Goal: Task Accomplishment & Management: Manage account settings

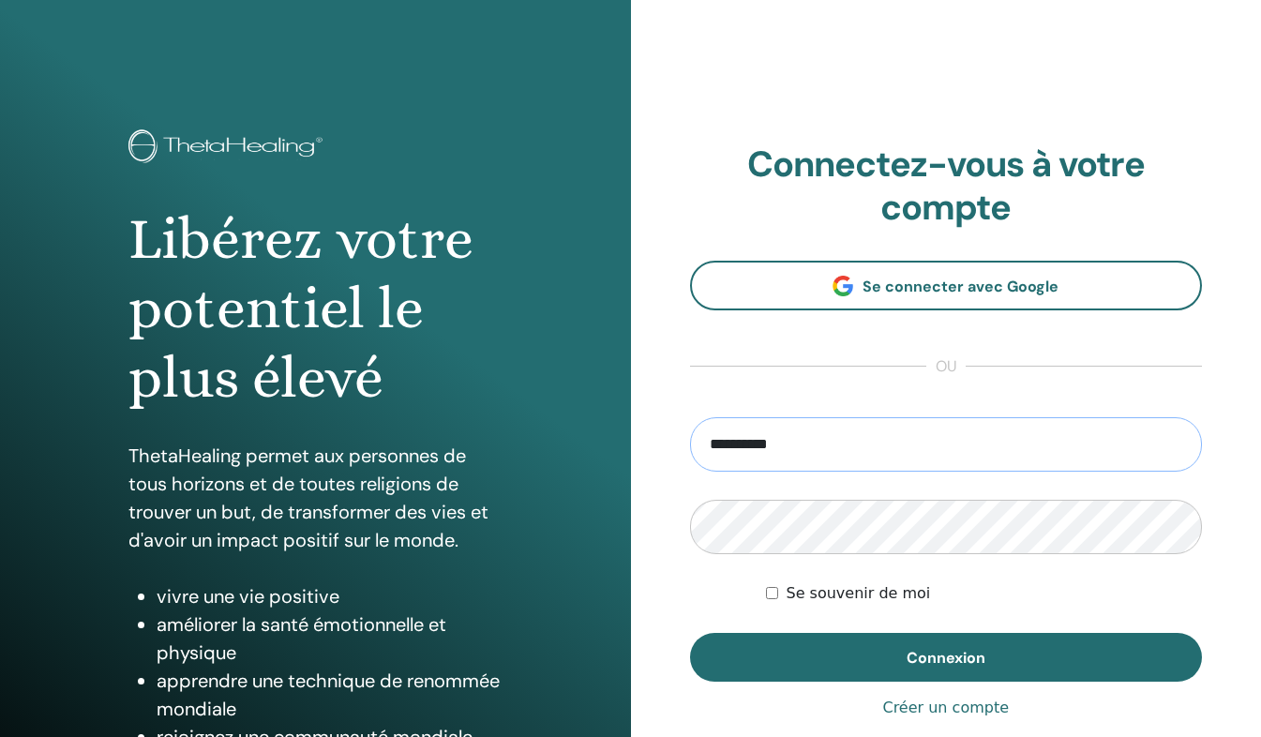
click at [811, 443] on input "**********" at bounding box center [946, 444] width 513 height 54
type input "**********"
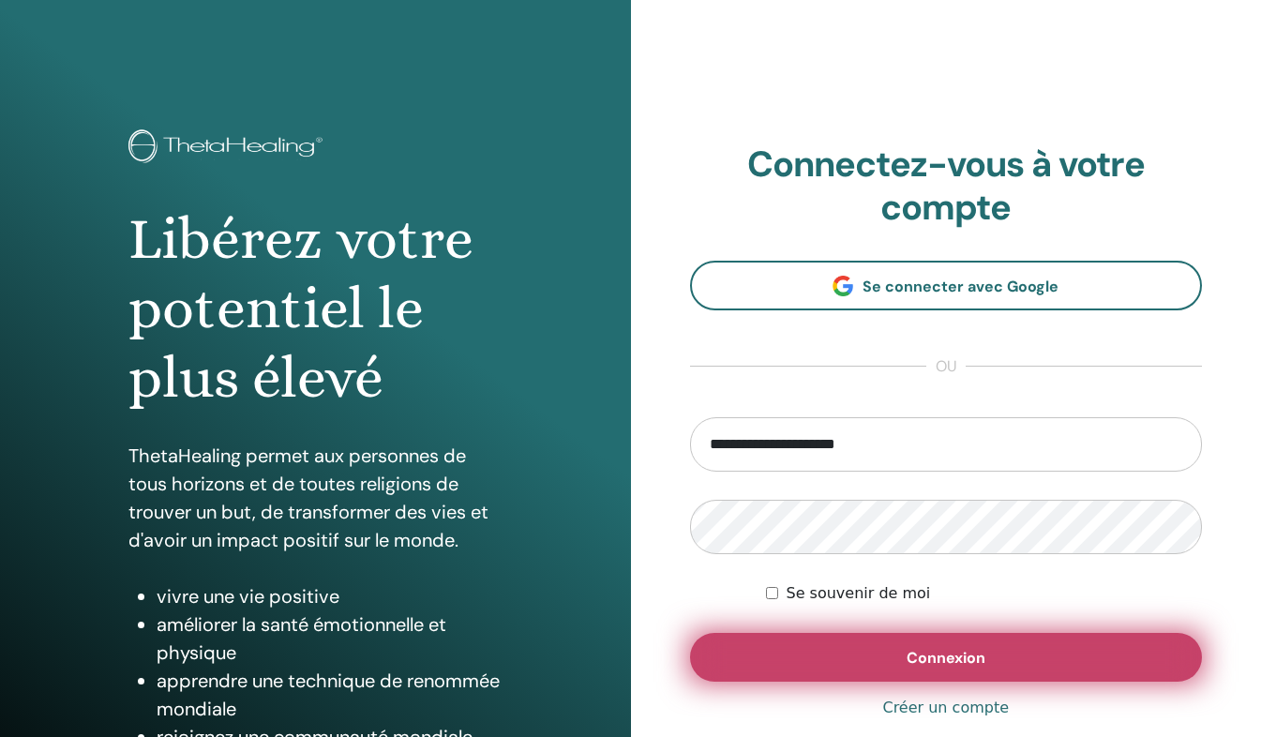
click at [853, 652] on button "Connexion" at bounding box center [946, 657] width 513 height 49
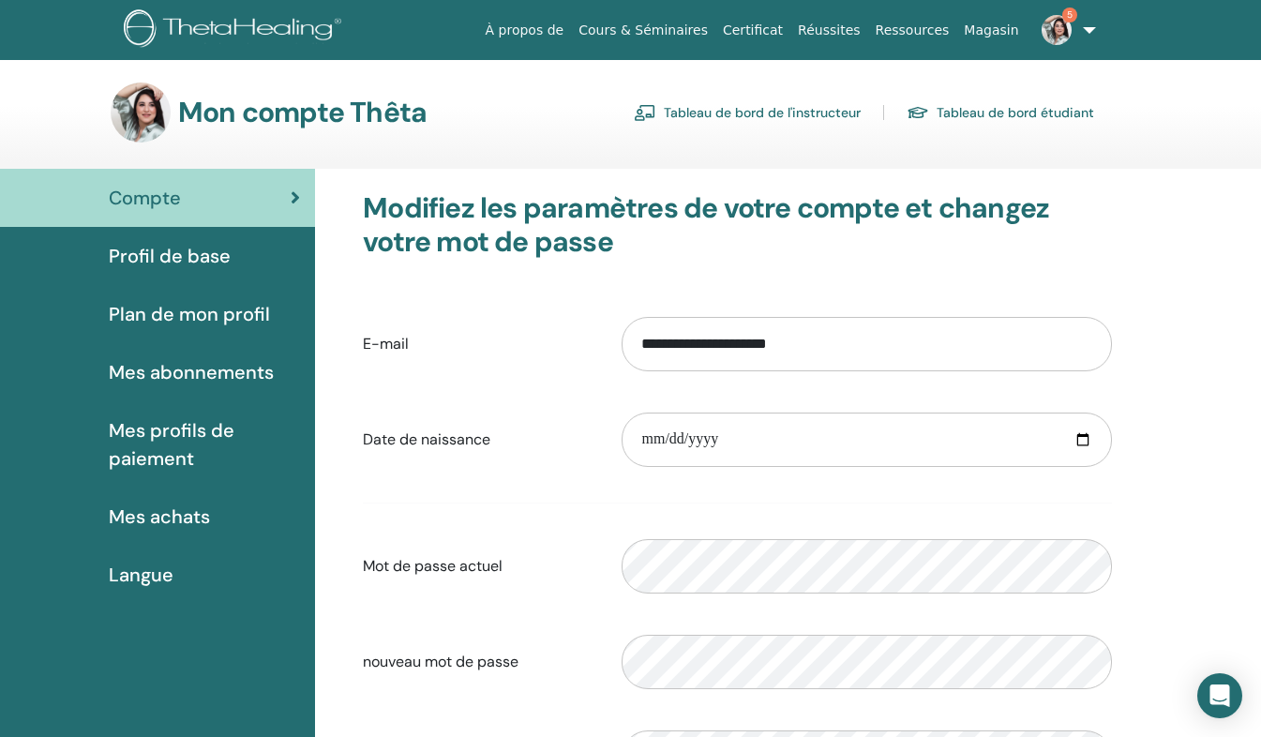
click at [243, 312] on span "Plan de mon profil" at bounding box center [189, 314] width 161 height 28
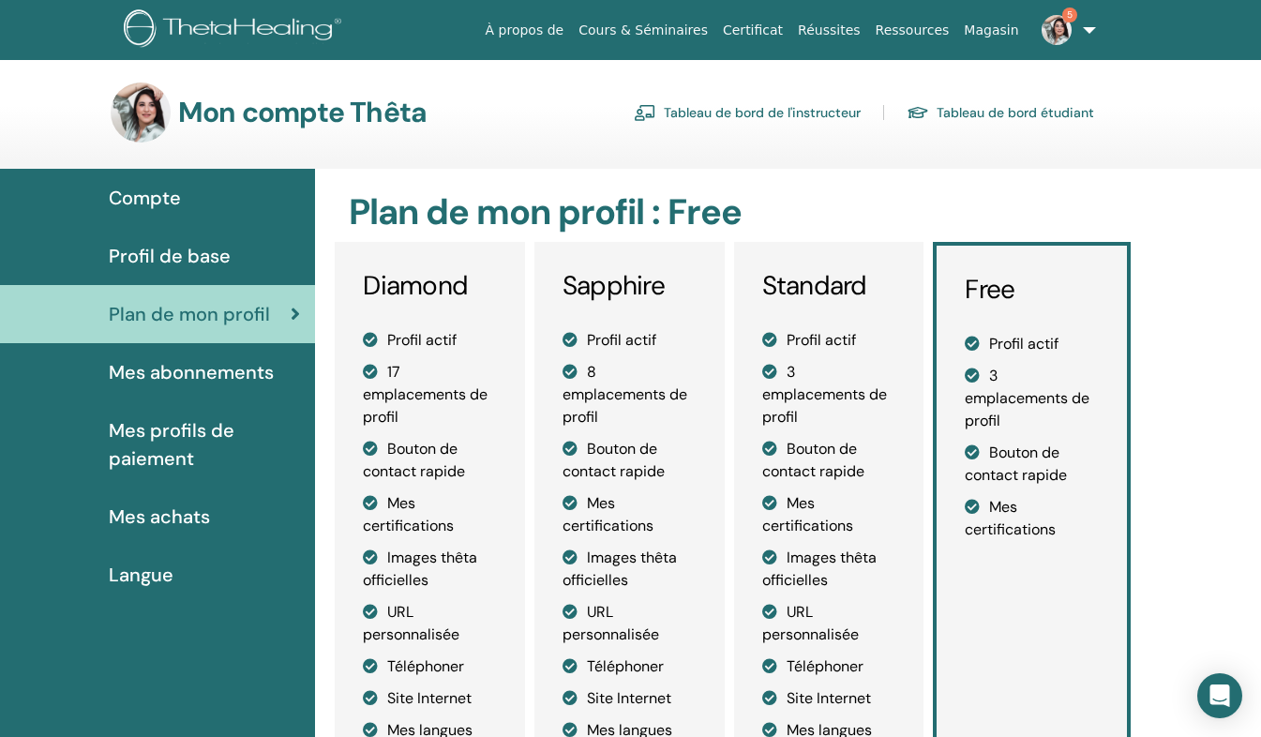
click at [1005, 30] on link "Magasin" at bounding box center [991, 30] width 69 height 35
click at [654, 35] on link "Cours & Séminaires" at bounding box center [643, 30] width 144 height 35
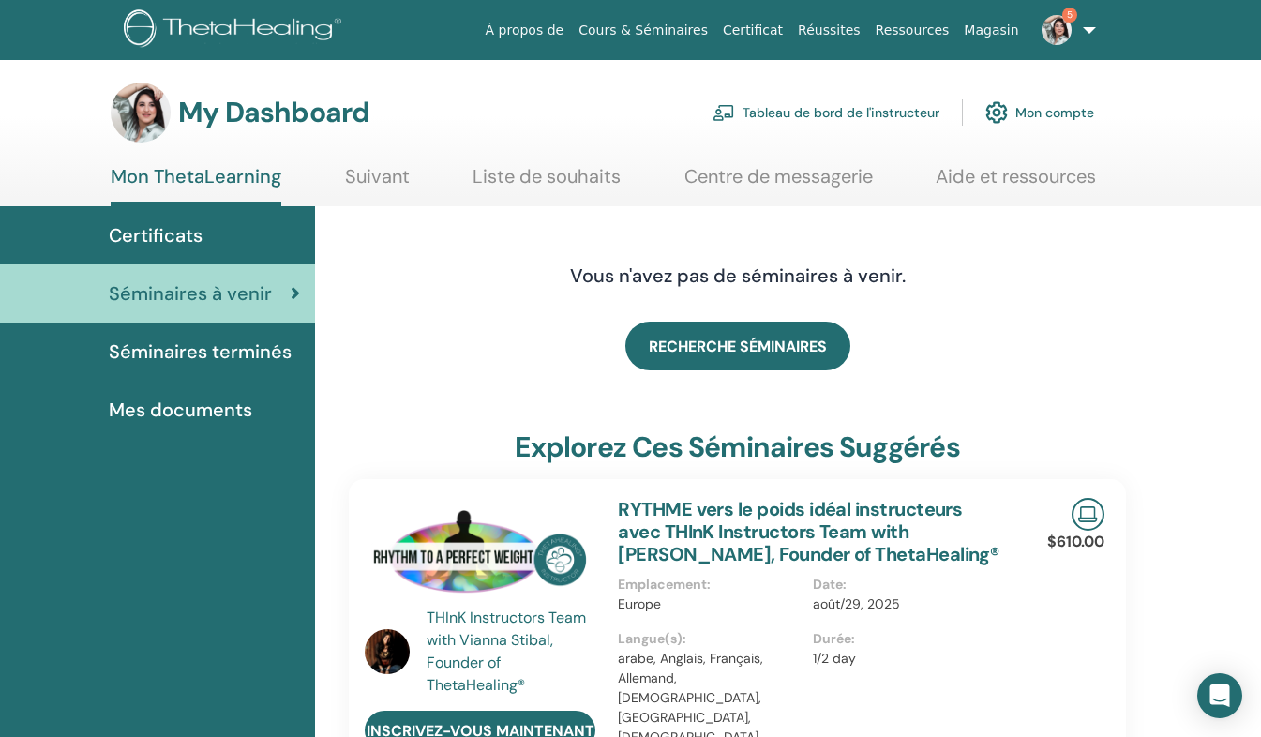
click at [384, 187] on link "Suivant" at bounding box center [377, 183] width 65 height 37
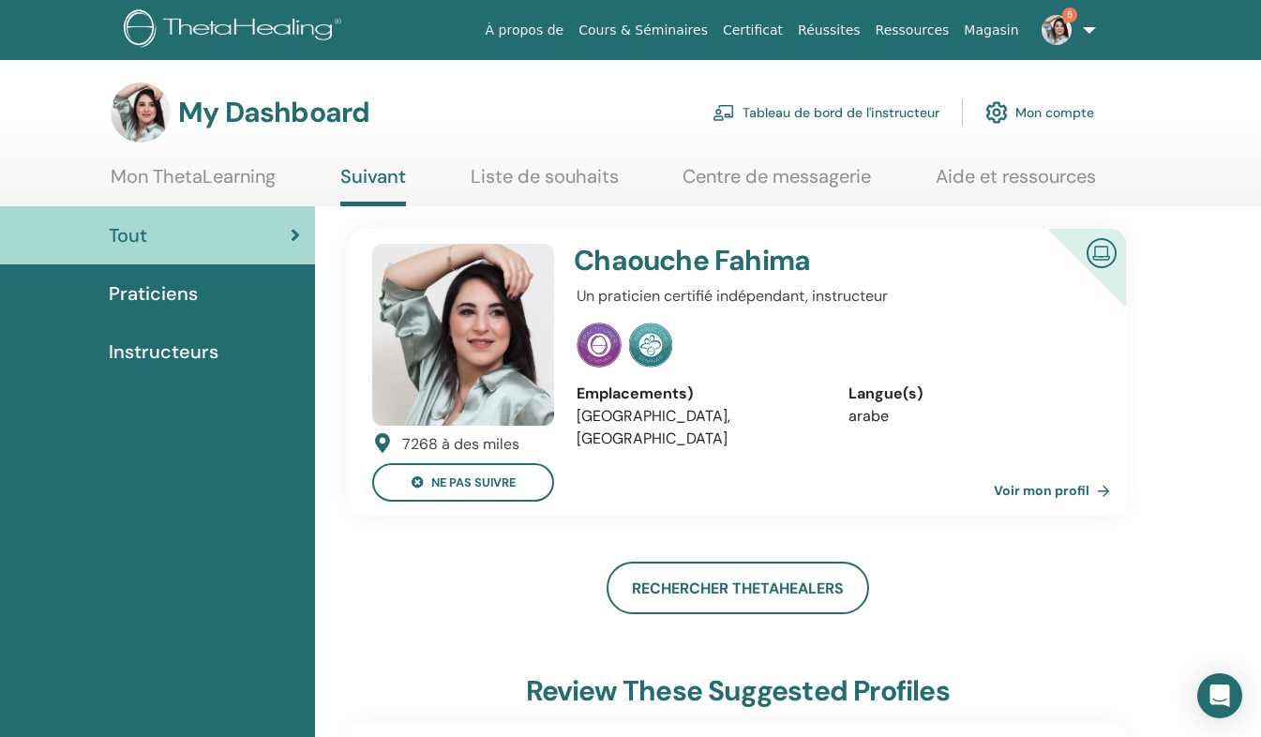
click at [553, 179] on link "Liste de souhaits" at bounding box center [545, 183] width 148 height 37
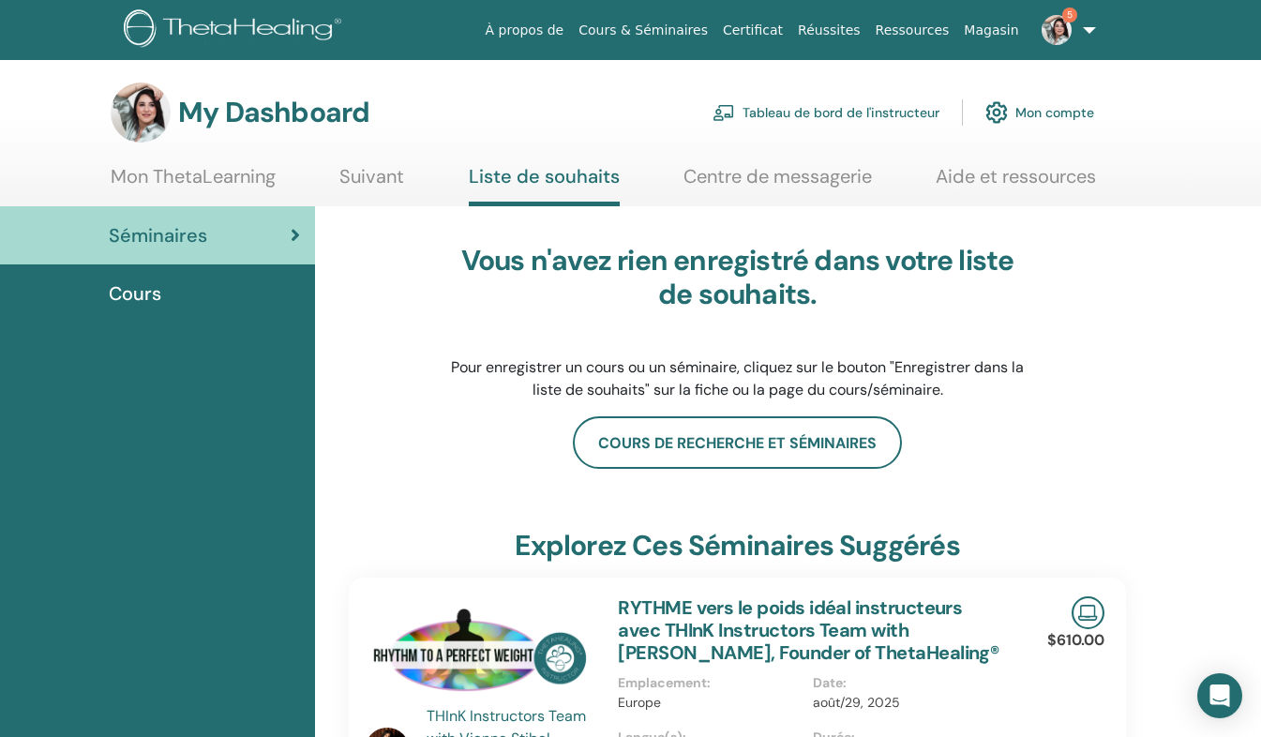
click at [777, 172] on link "Centre de messagerie" at bounding box center [778, 183] width 188 height 37
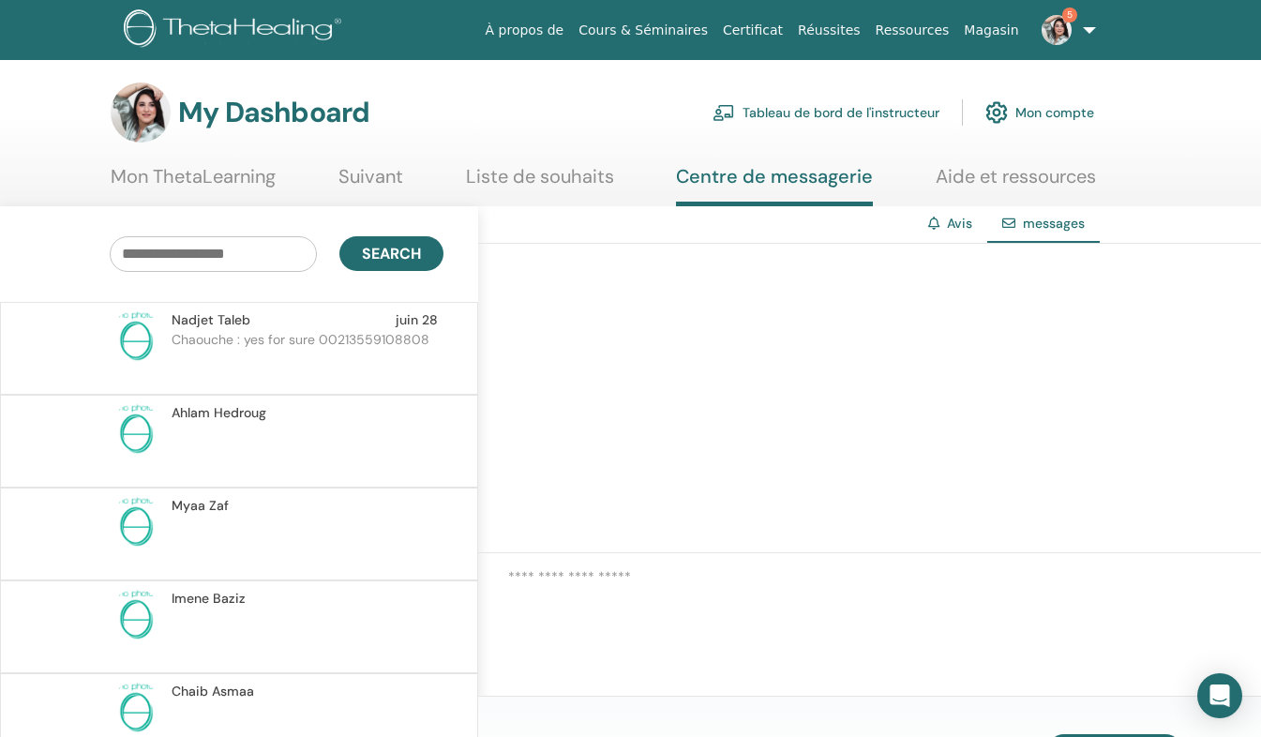
click at [961, 186] on link "Aide et ressources" at bounding box center [1016, 183] width 160 height 37
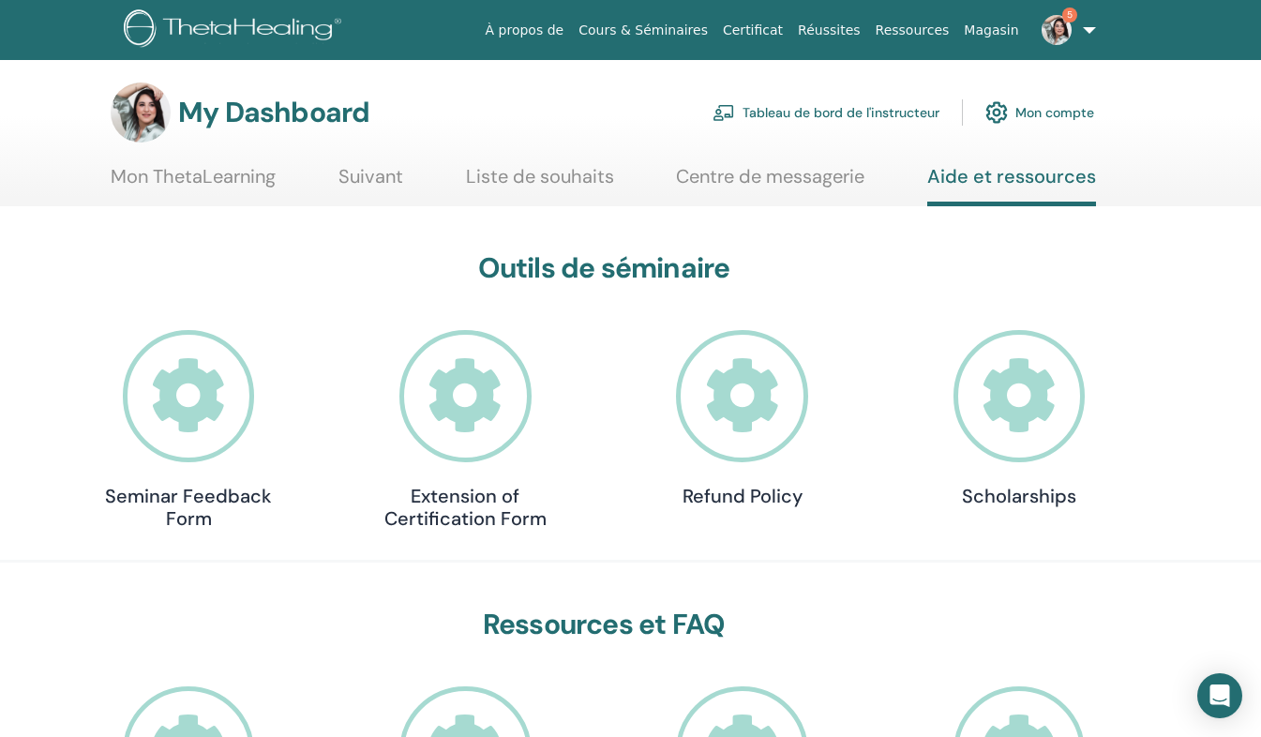
click at [858, 113] on link "Tableau de bord de l'instructeur" at bounding box center [826, 112] width 227 height 41
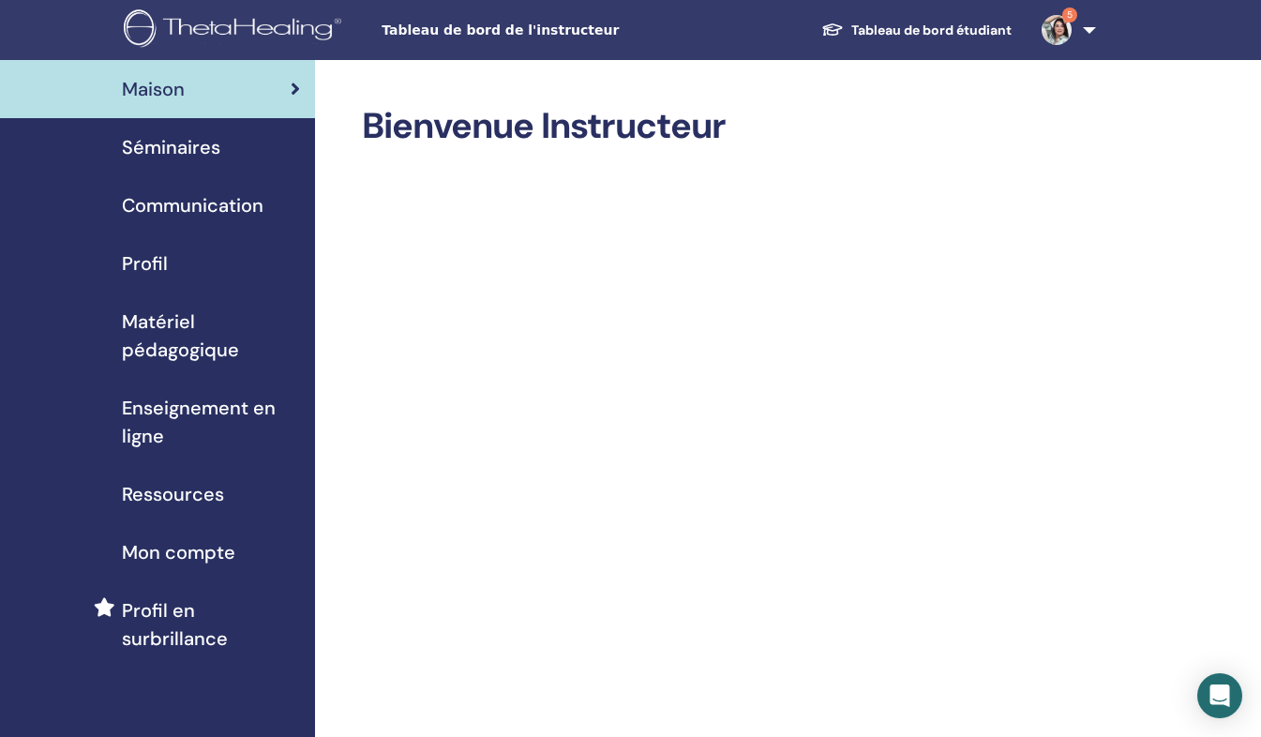
click at [215, 131] on link "Séminaires" at bounding box center [157, 147] width 315 height 58
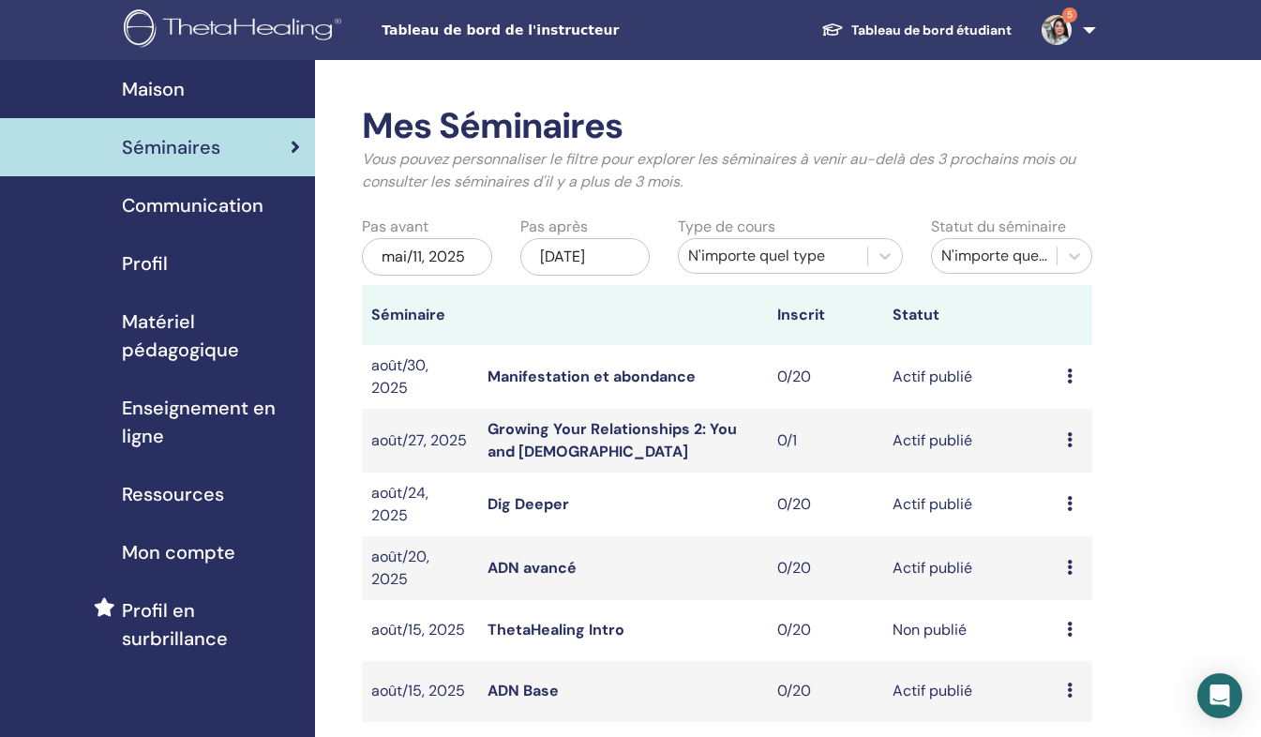
click at [1065, 436] on td "Aperçu Éditer Participants Annuler" at bounding box center [1075, 441] width 35 height 64
click at [1070, 442] on icon at bounding box center [1070, 439] width 6 height 15
click at [1078, 488] on link "Éditer" at bounding box center [1058, 485] width 41 height 20
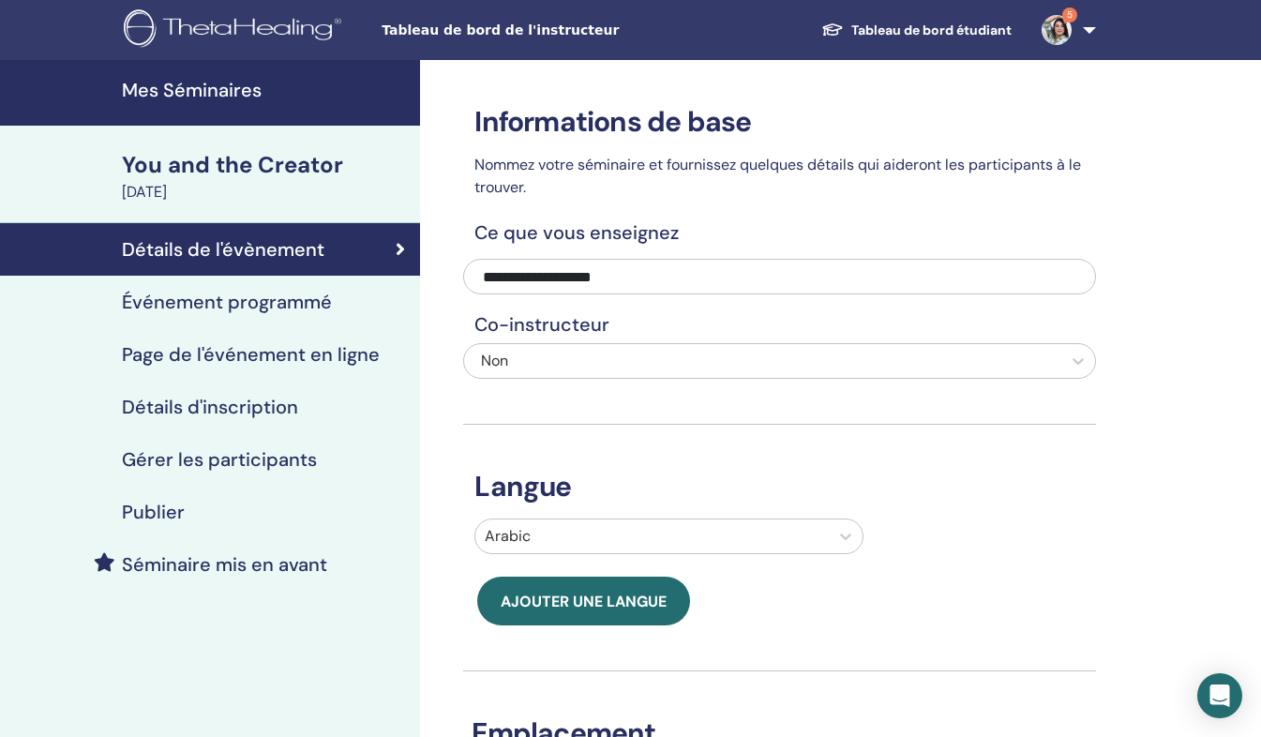
click at [228, 465] on h4 "Gérer les participants" at bounding box center [219, 459] width 195 height 23
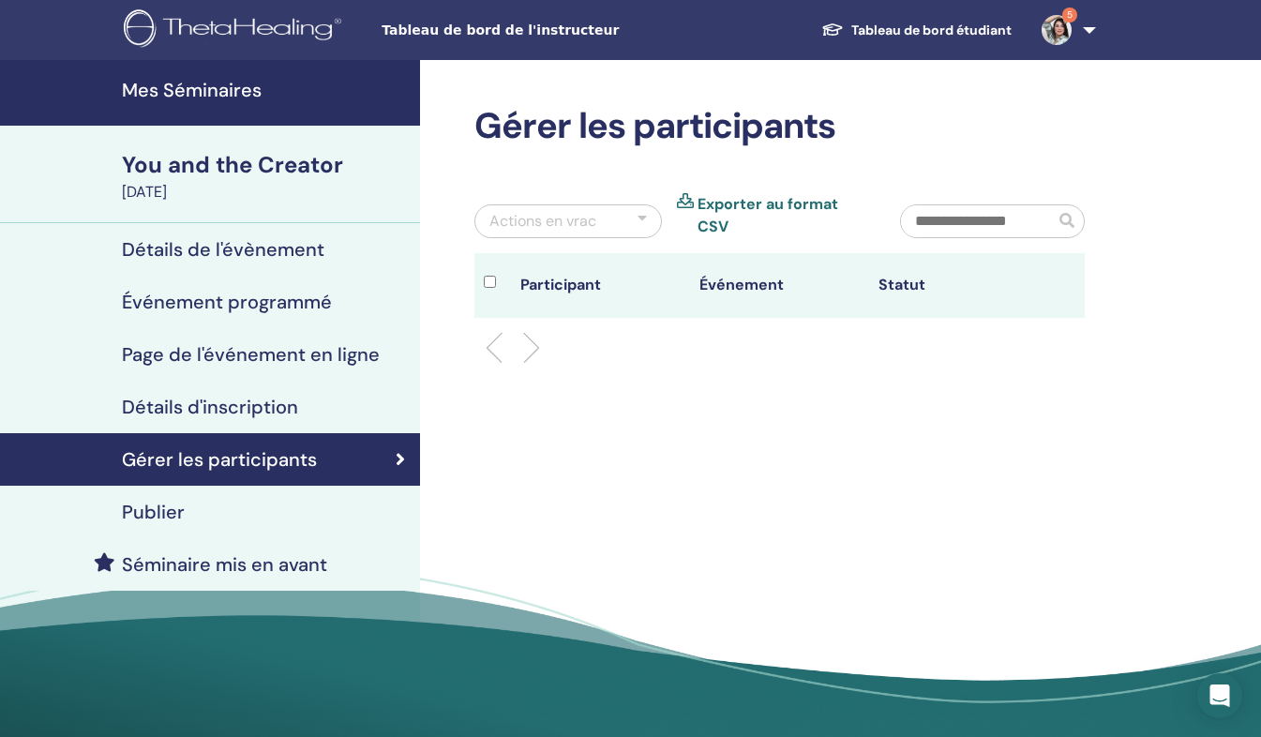
click at [548, 273] on th "Participant" at bounding box center [600, 285] width 179 height 65
click at [328, 396] on div "Détails d'inscription" at bounding box center [210, 407] width 390 height 23
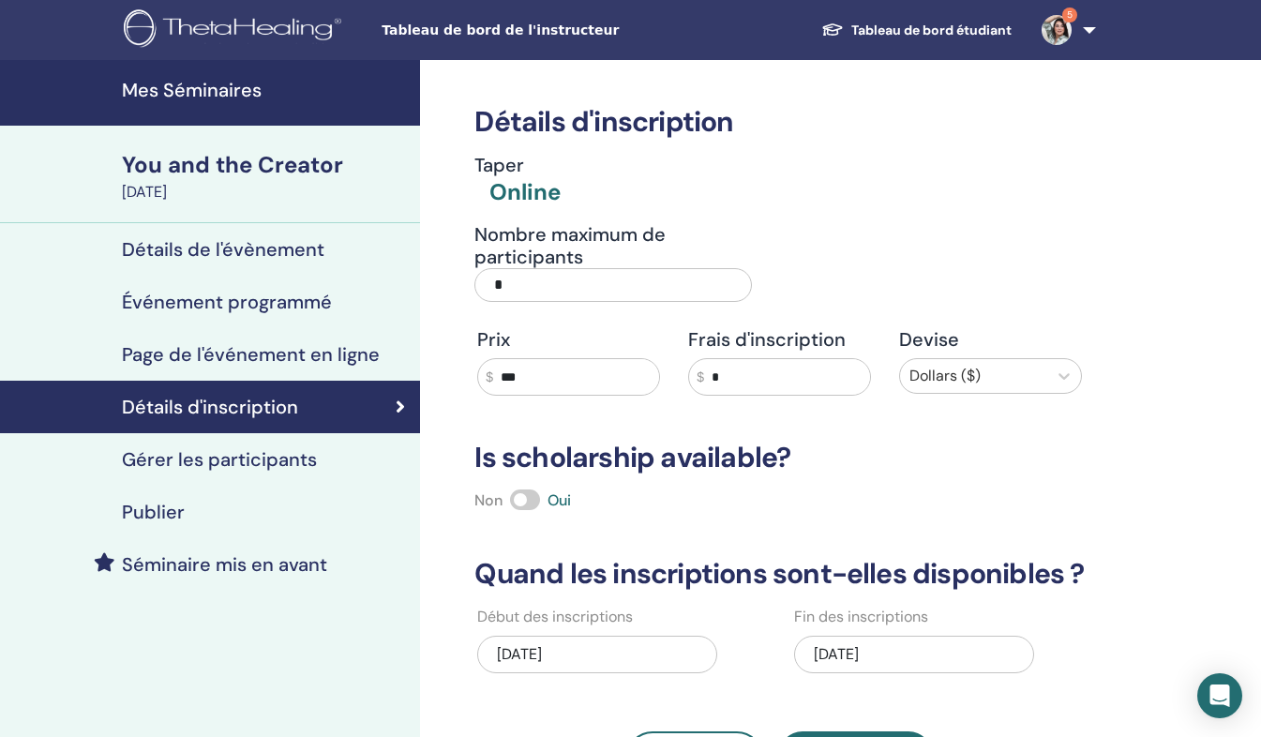
click at [626, 283] on input "*" at bounding box center [613, 285] width 277 height 34
type input "**"
click at [210, 504] on div "Publier" at bounding box center [210, 512] width 390 height 23
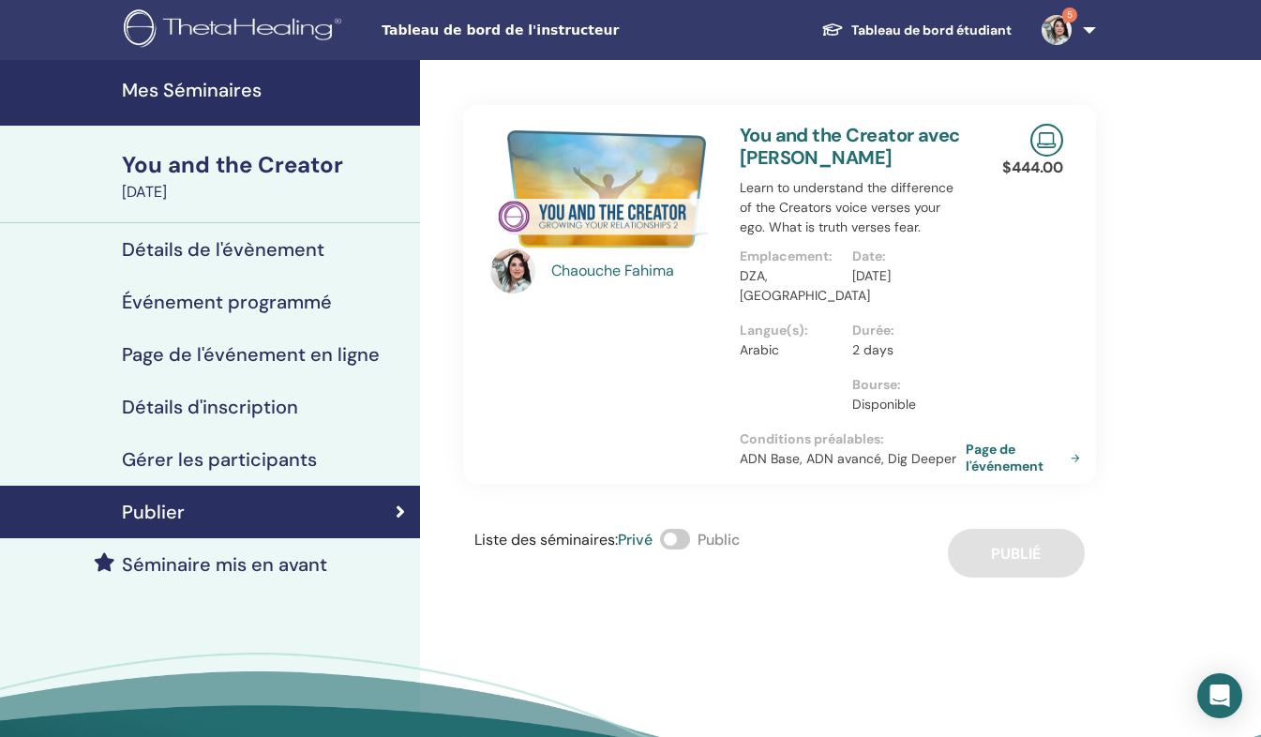
click at [313, 450] on h4 "Gérer les participants" at bounding box center [219, 459] width 195 height 23
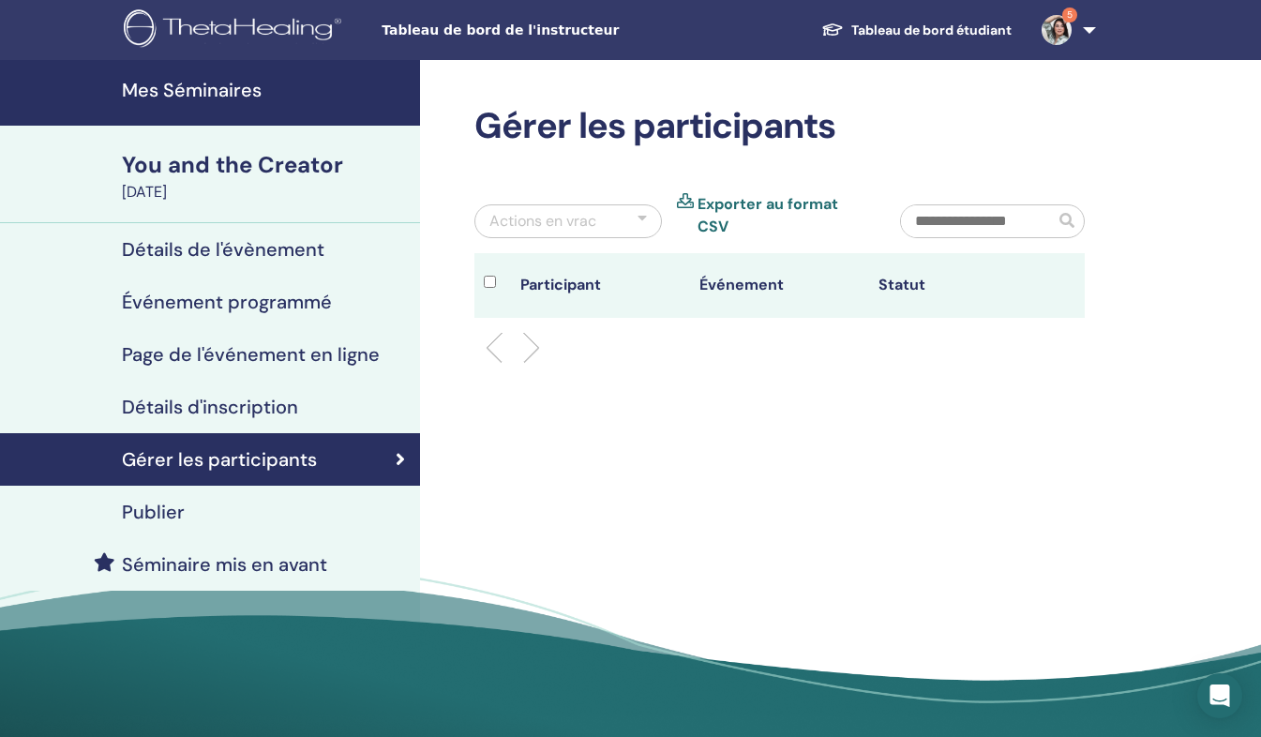
click at [323, 410] on div "Détails d'inscription" at bounding box center [210, 407] width 390 height 23
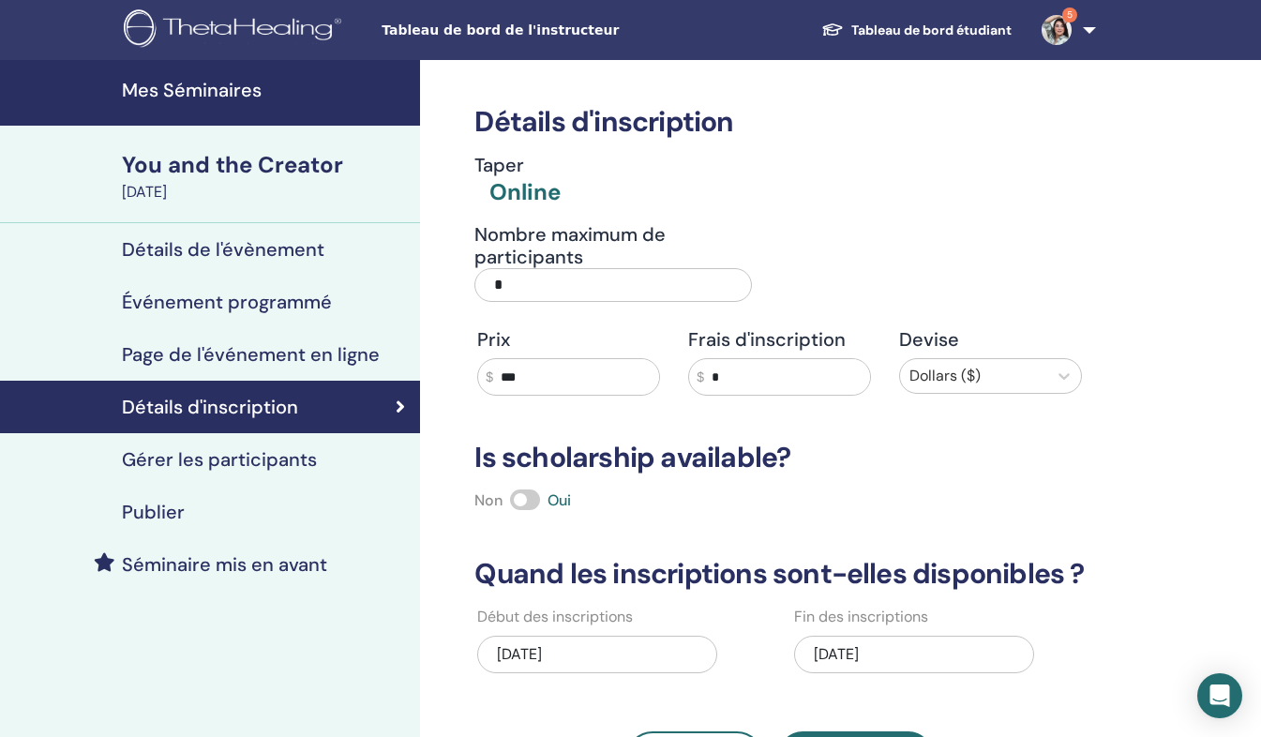
click at [545, 281] on input "*" at bounding box center [613, 285] width 277 height 34
type input "**"
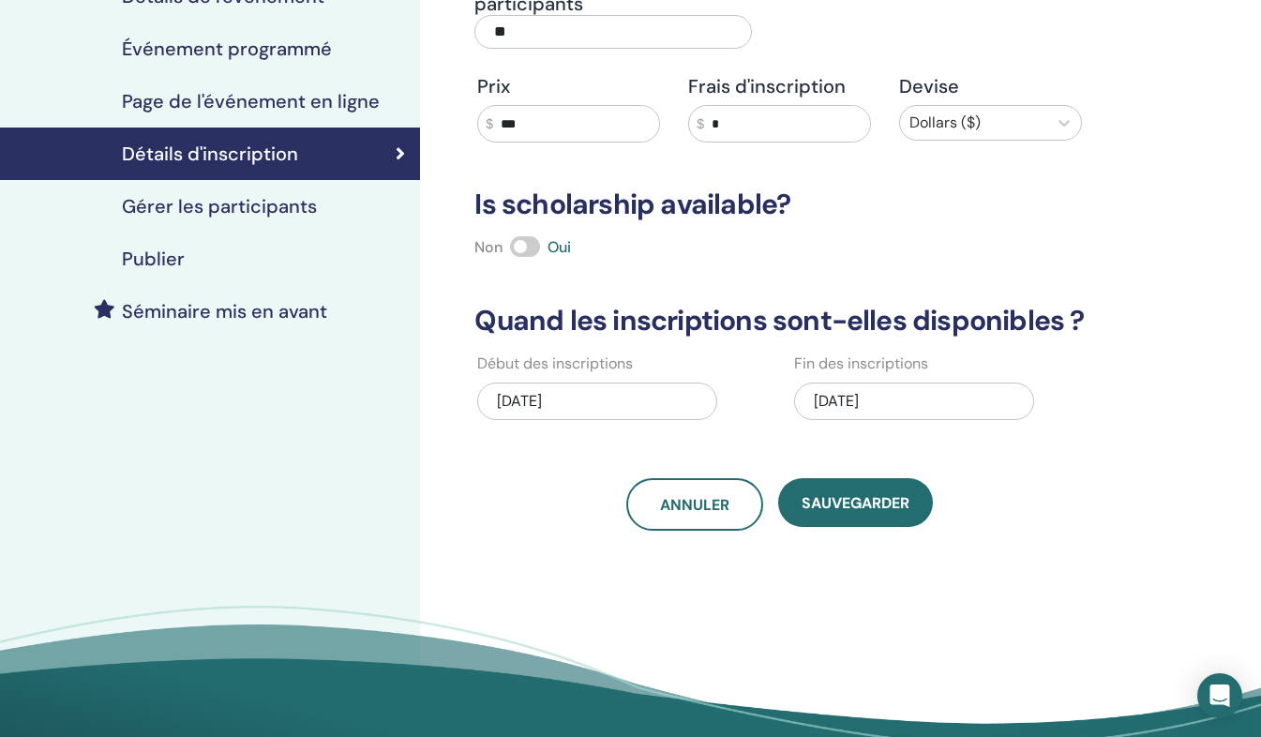
scroll to position [254, 0]
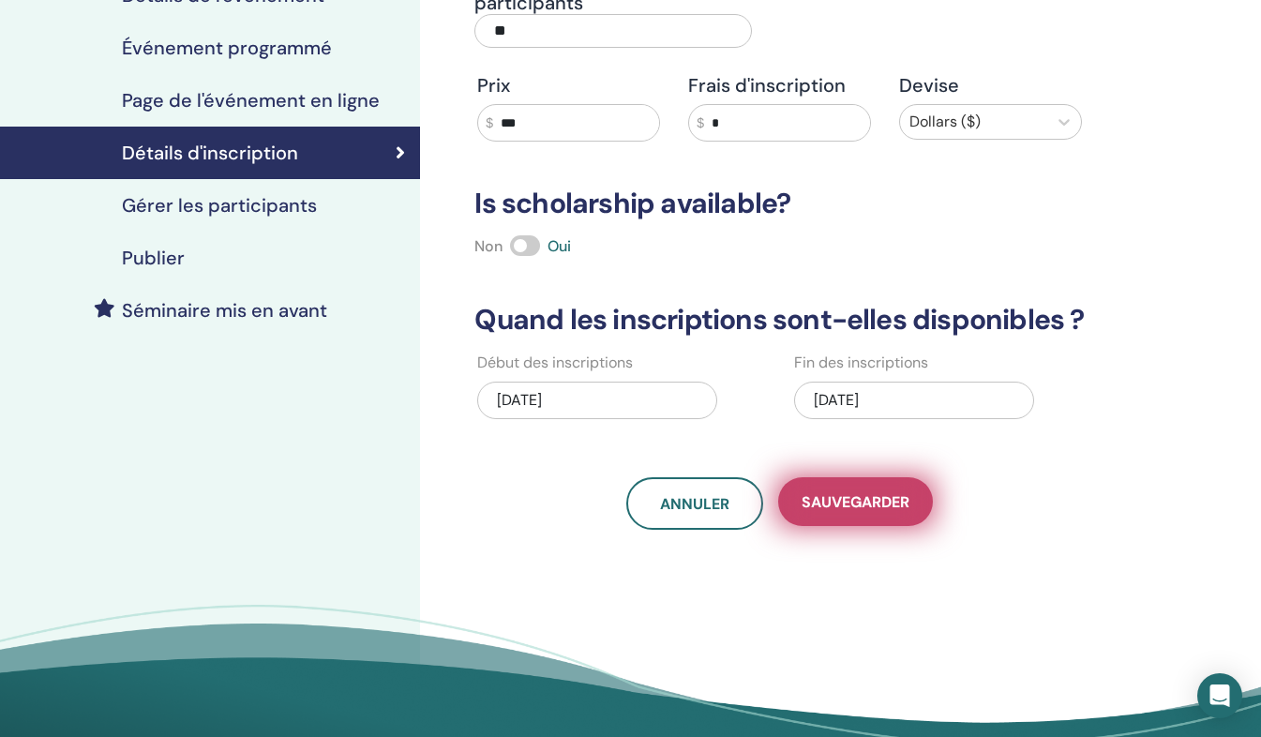
click at [860, 504] on span "sauvegarder" at bounding box center [856, 502] width 108 height 20
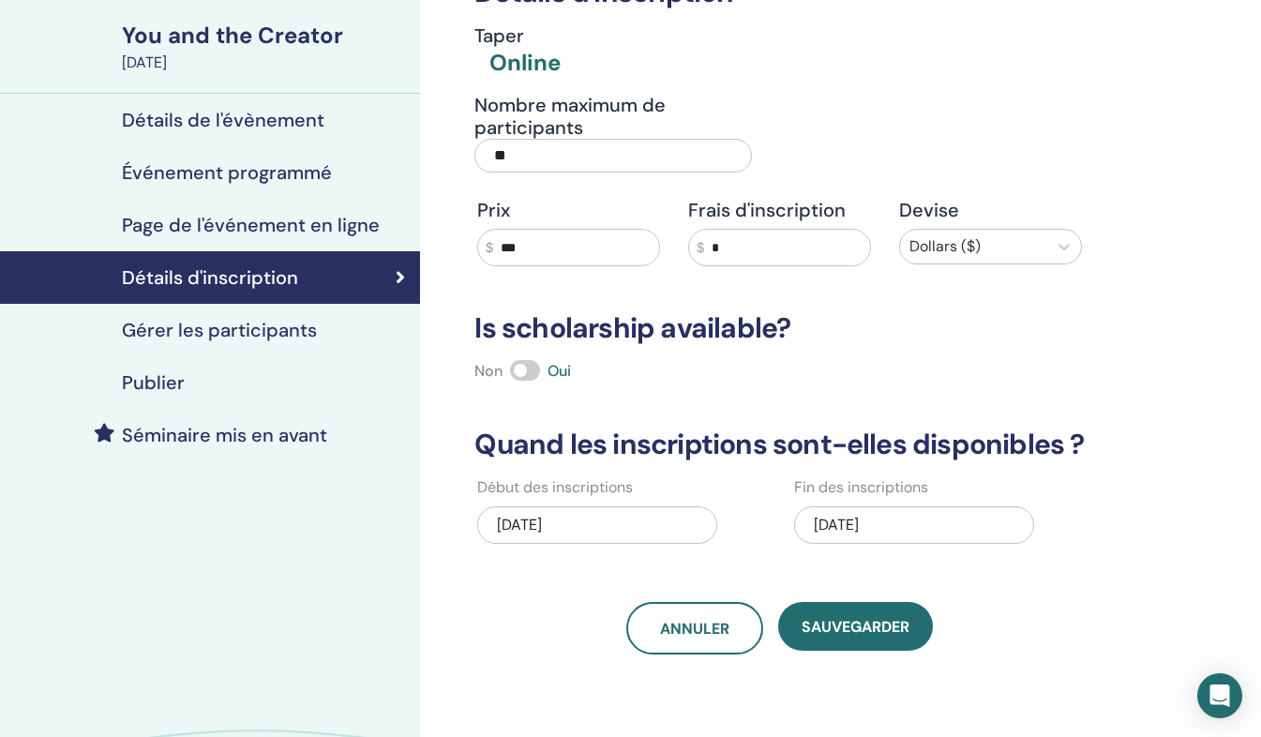
scroll to position [0, 0]
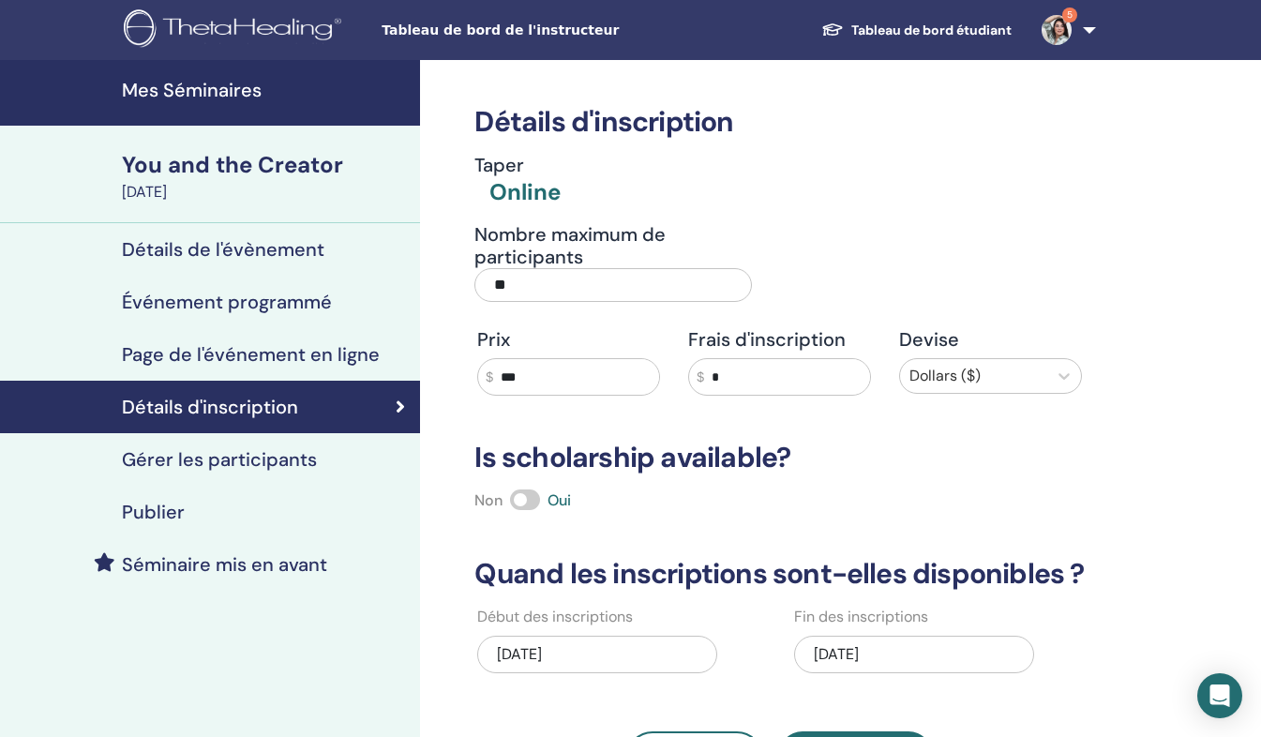
click at [173, 93] on h4 "Mes Séminaires" at bounding box center [265, 90] width 287 height 23
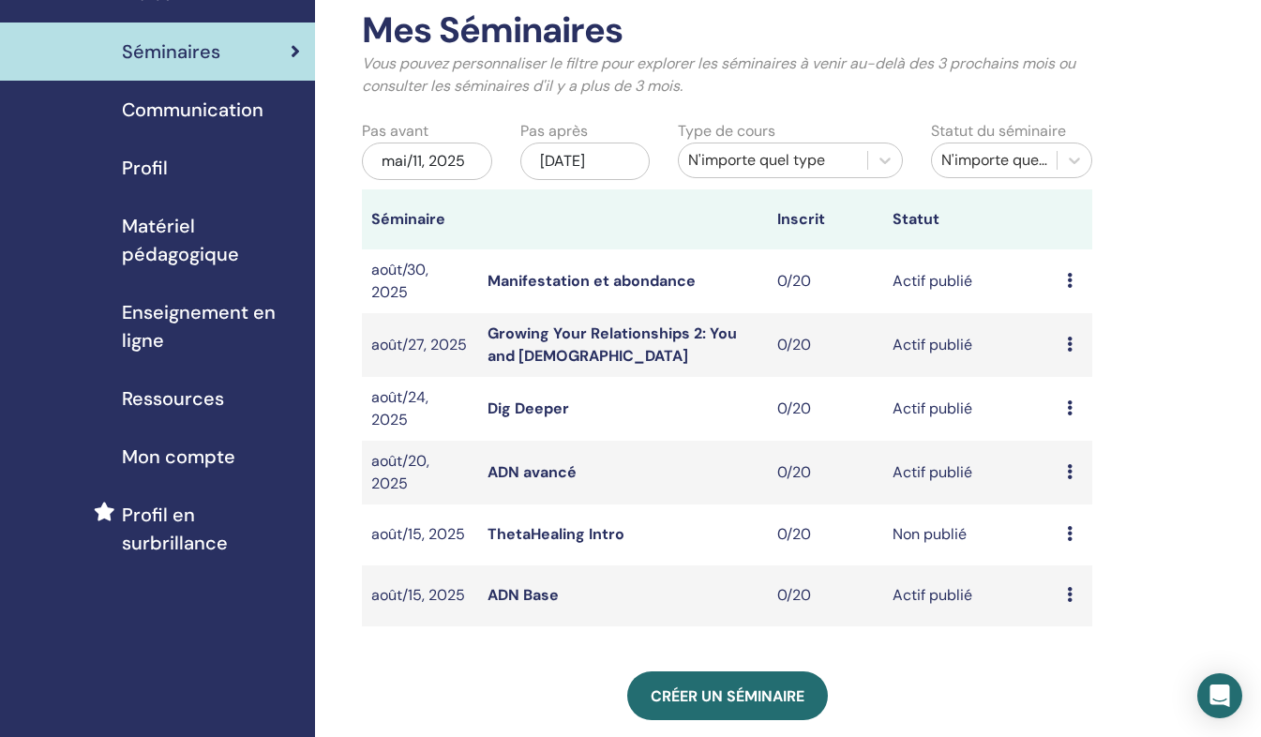
scroll to position [99, 0]
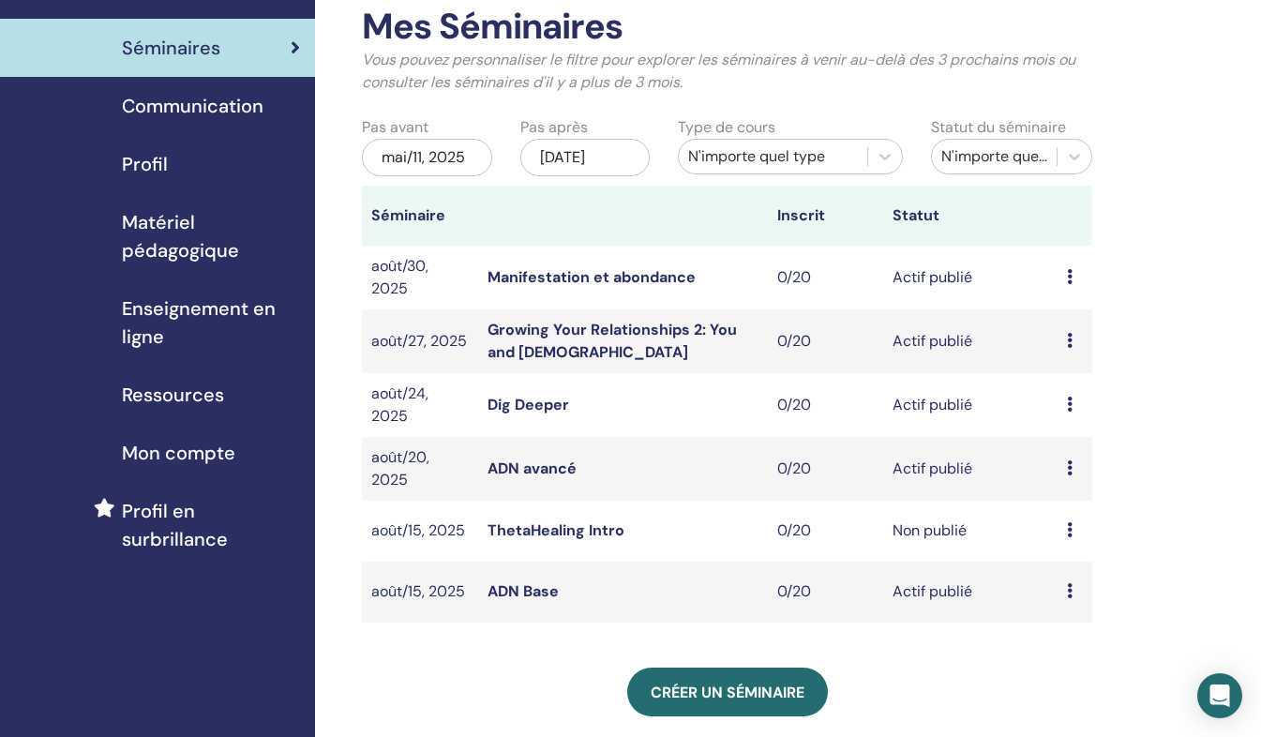
click at [1070, 532] on icon at bounding box center [1070, 529] width 6 height 15
click at [1065, 574] on link "Éditer" at bounding box center [1058, 575] width 41 height 20
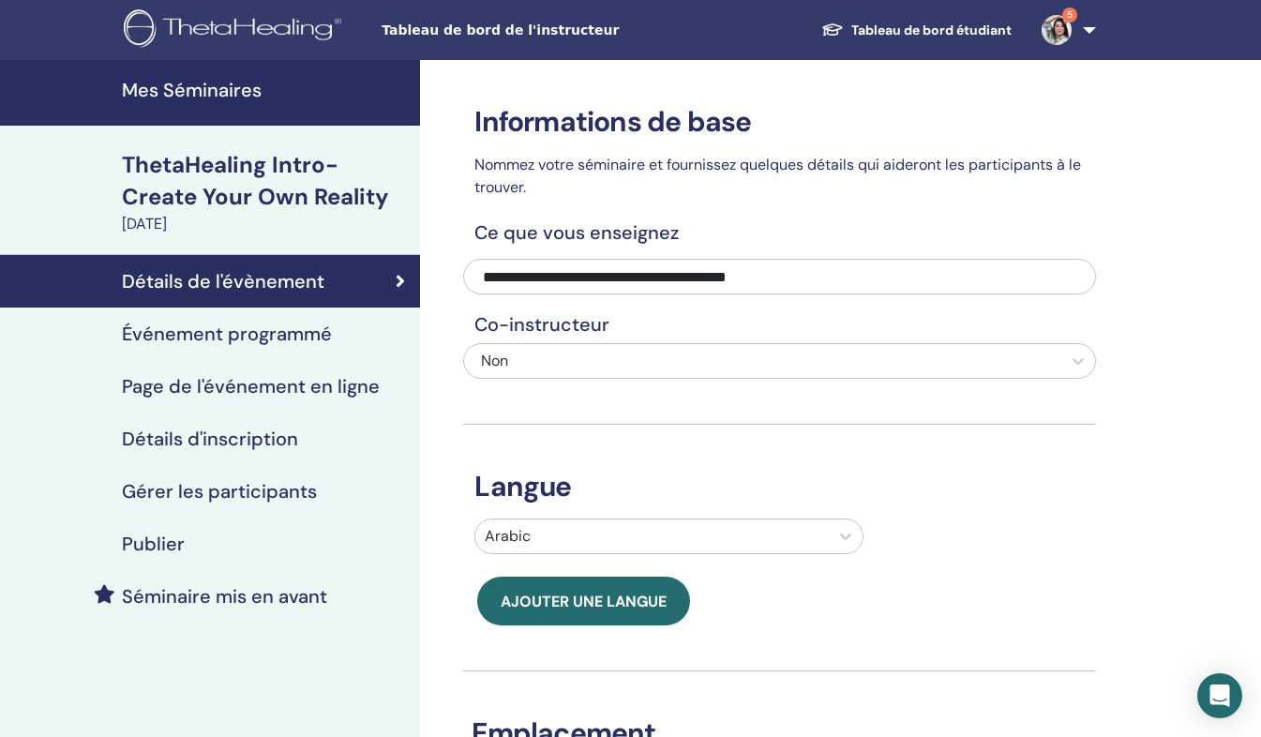
click at [259, 547] on div "Publier" at bounding box center [210, 544] width 390 height 23
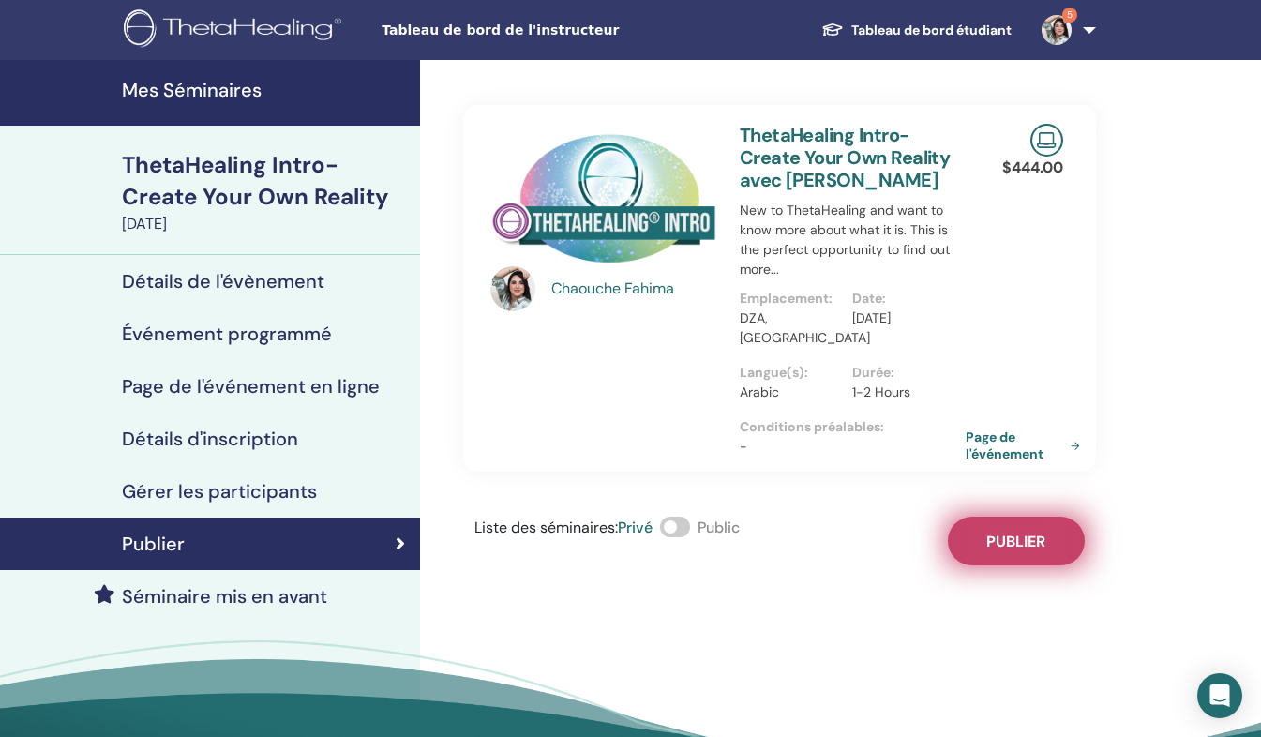
click at [982, 517] on button "Publier" at bounding box center [1016, 541] width 137 height 49
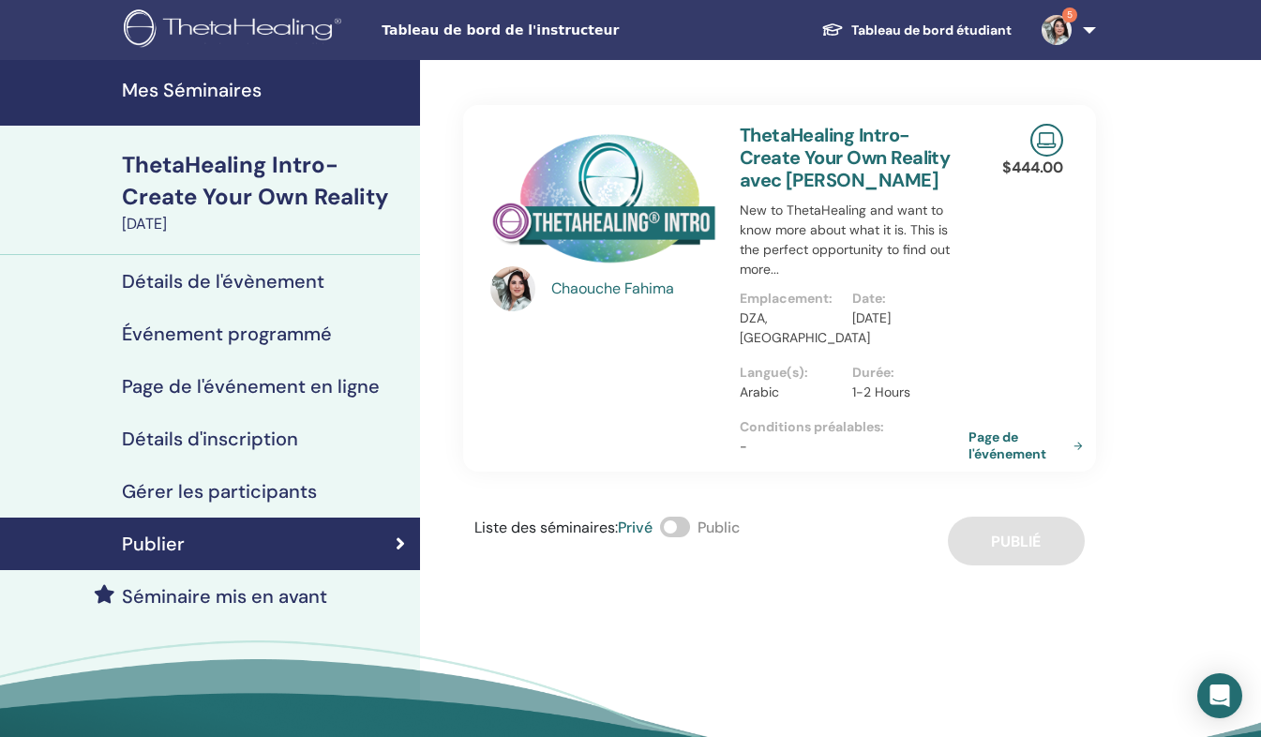
click at [1019, 429] on link "Page de l'événement" at bounding box center [1030, 446] width 122 height 34
click at [212, 279] on h4 "Détails de l'évènement" at bounding box center [223, 281] width 203 height 23
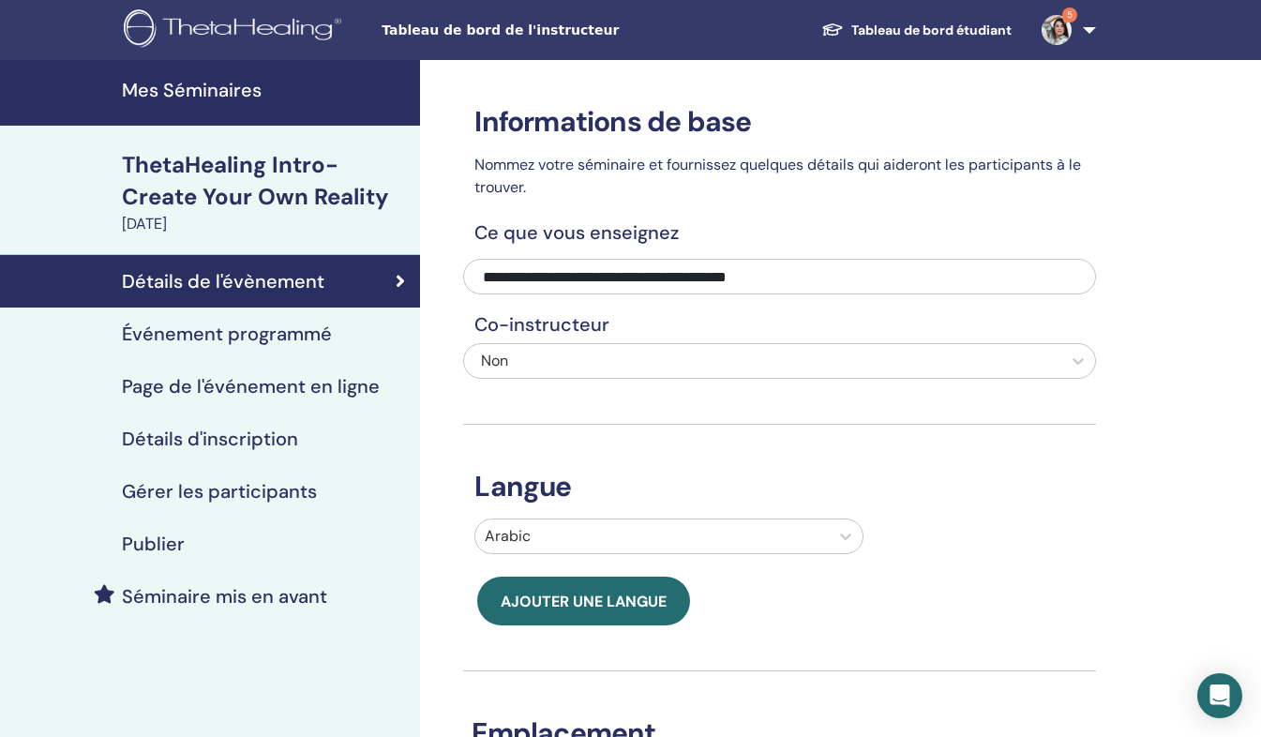
click at [291, 330] on h4 "Événement programmé" at bounding box center [227, 334] width 210 height 23
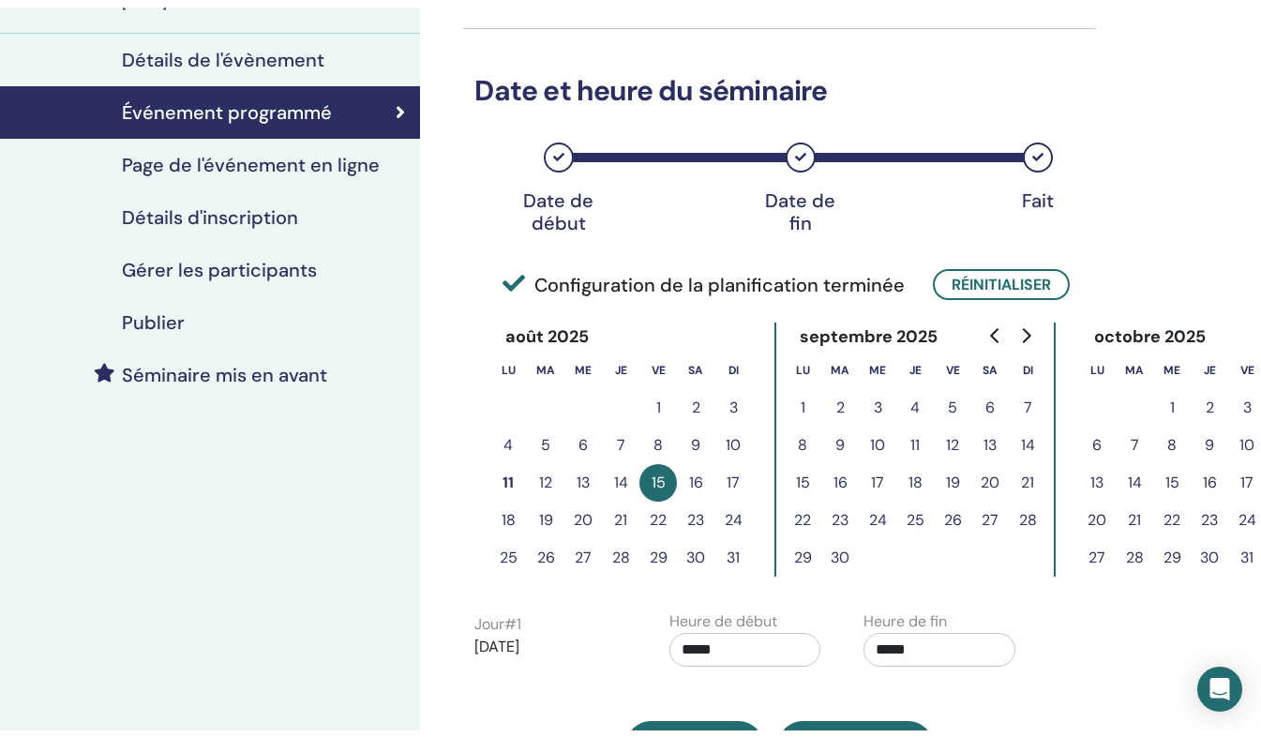
scroll to position [227, 0]
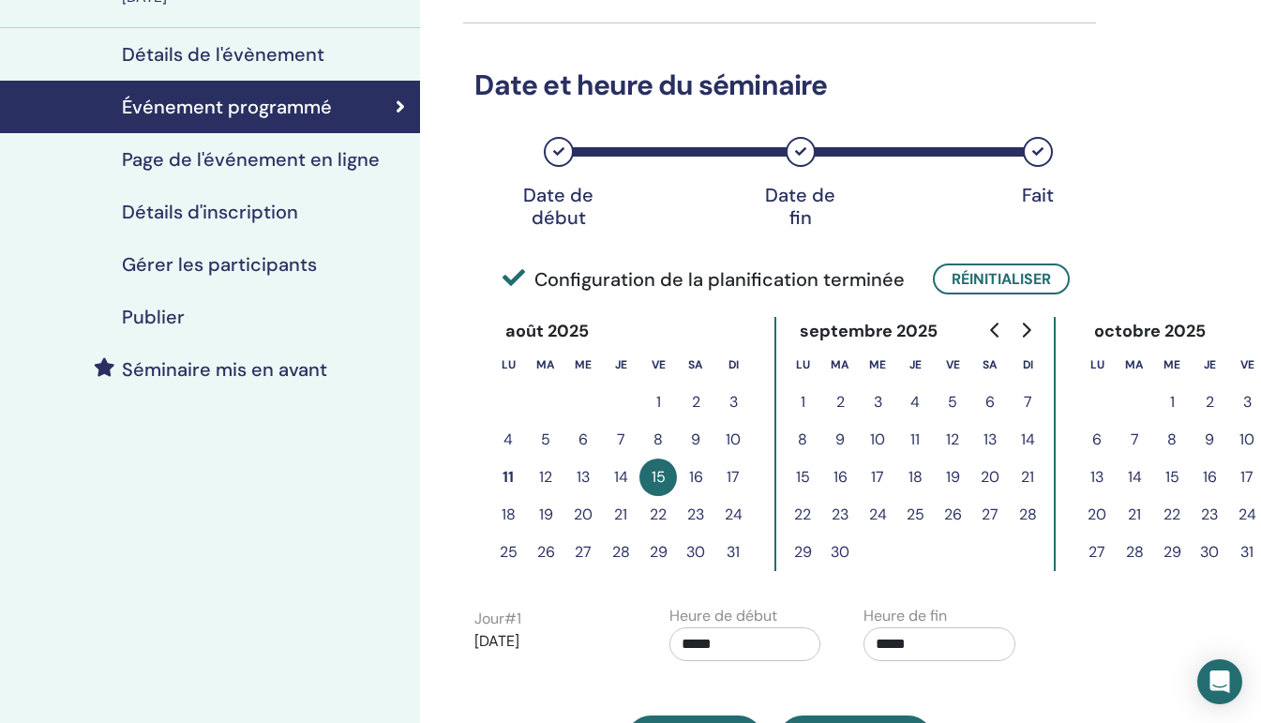
click at [264, 216] on h4 "Détails d'inscription" at bounding box center [210, 212] width 176 height 23
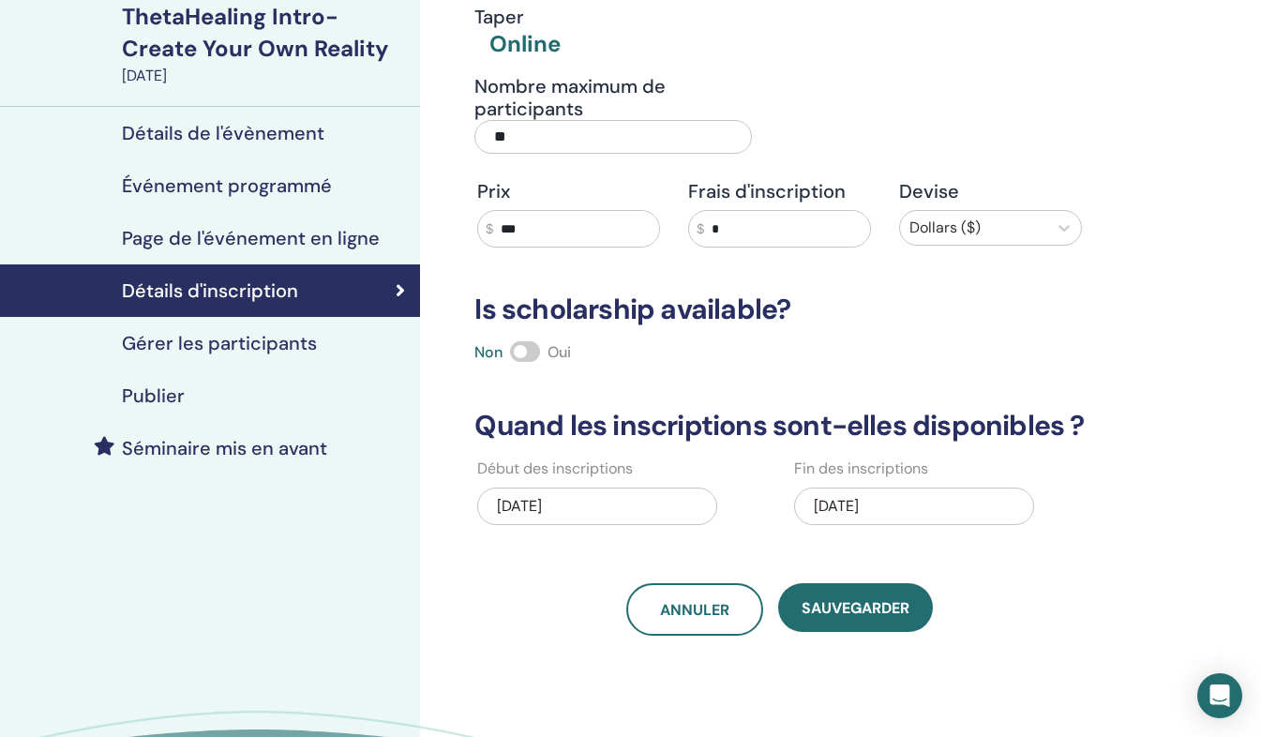
scroll to position [153, 0]
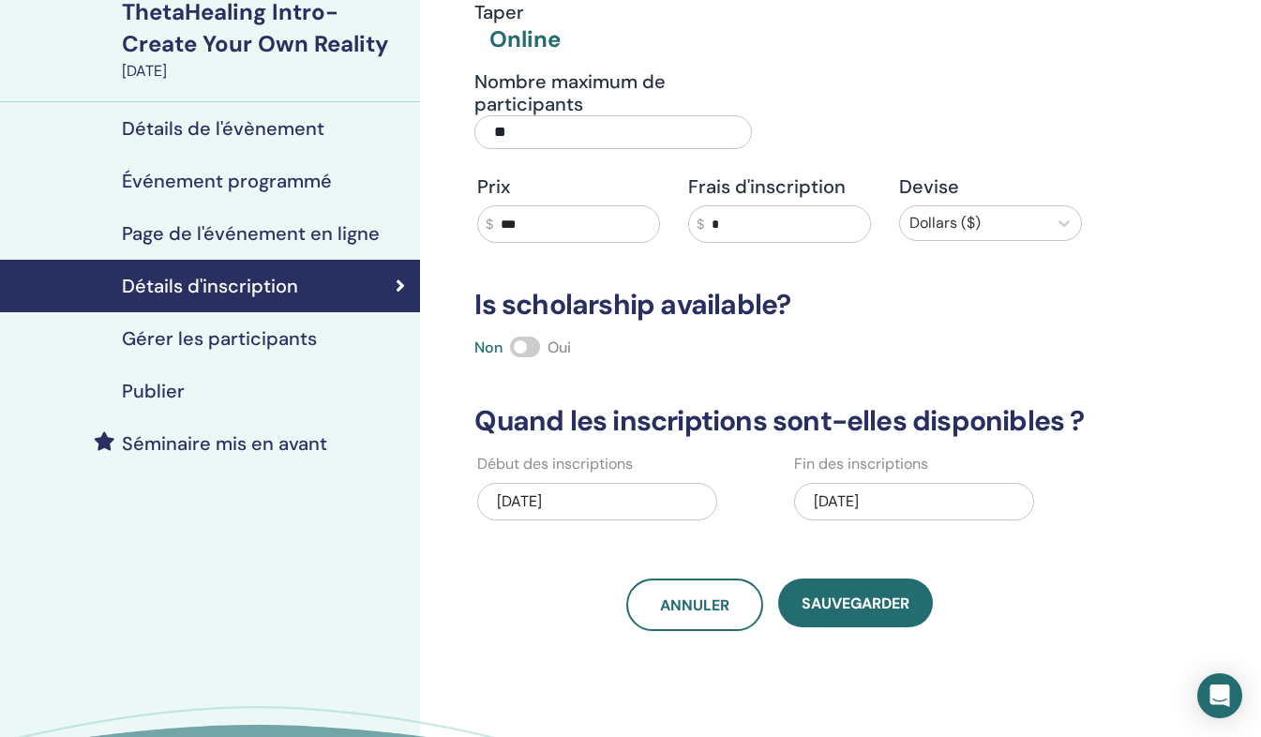
click at [202, 331] on h4 "Gérer les participants" at bounding box center [219, 338] width 195 height 23
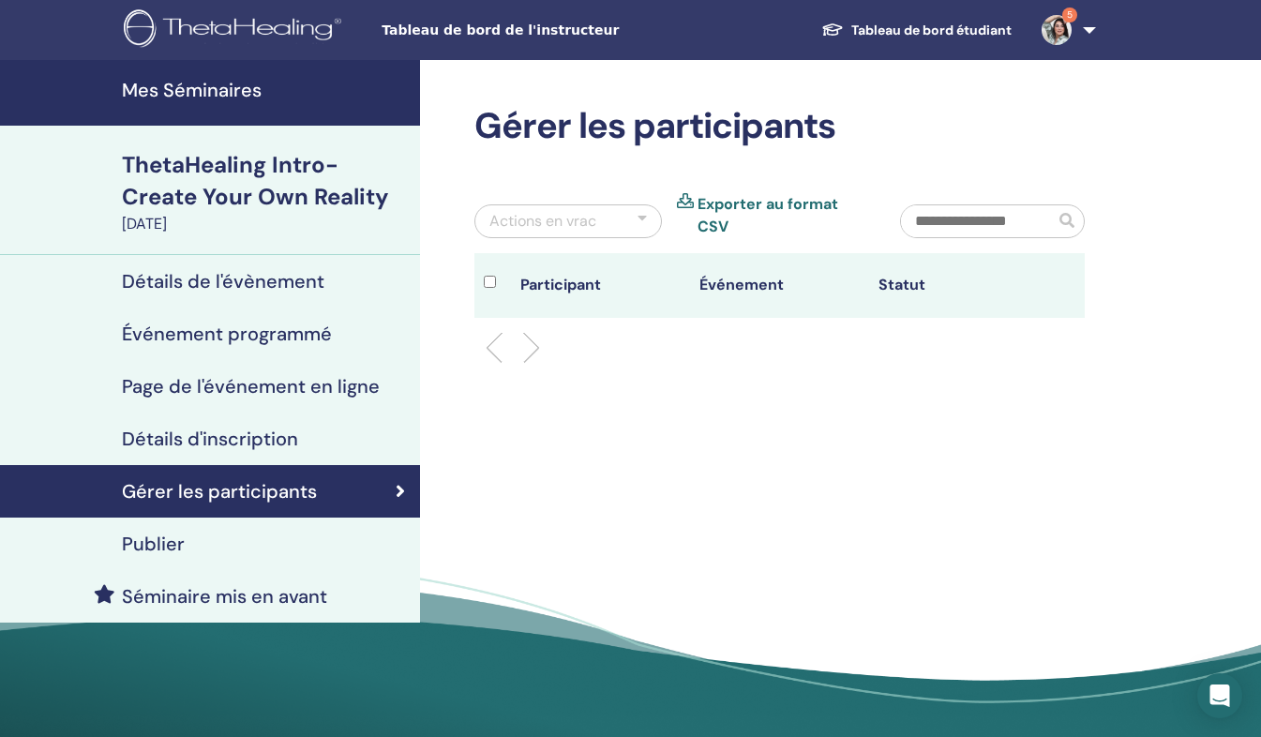
click at [167, 286] on h4 "Détails de l'évènement" at bounding box center [223, 281] width 203 height 23
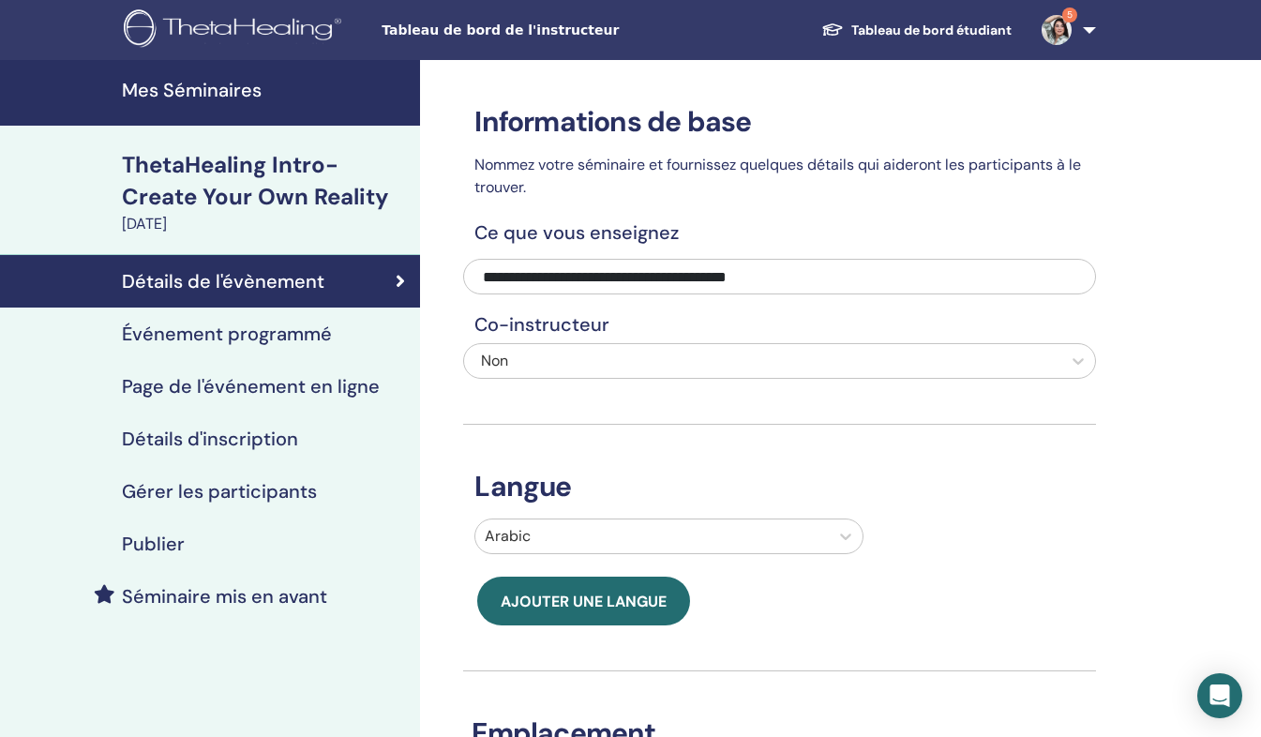
click at [194, 580] on link "Séminaire mis en avant" at bounding box center [210, 596] width 420 height 53
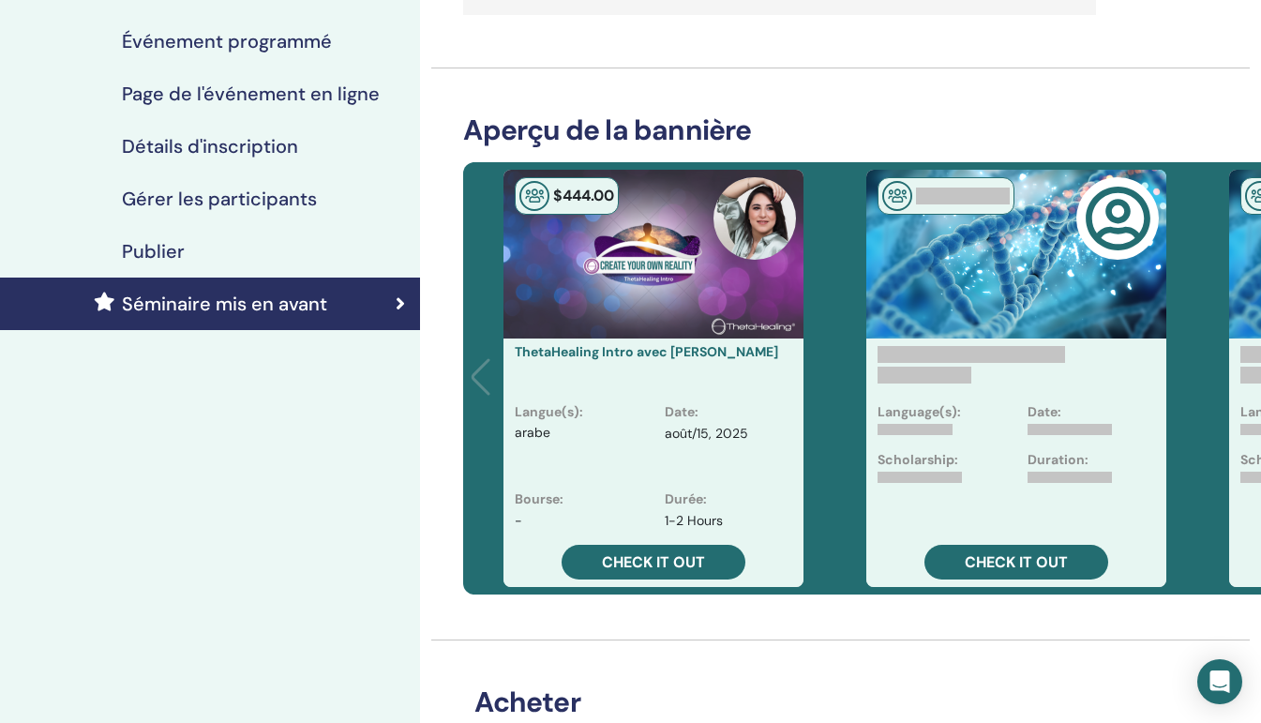
scroll to position [297, 0]
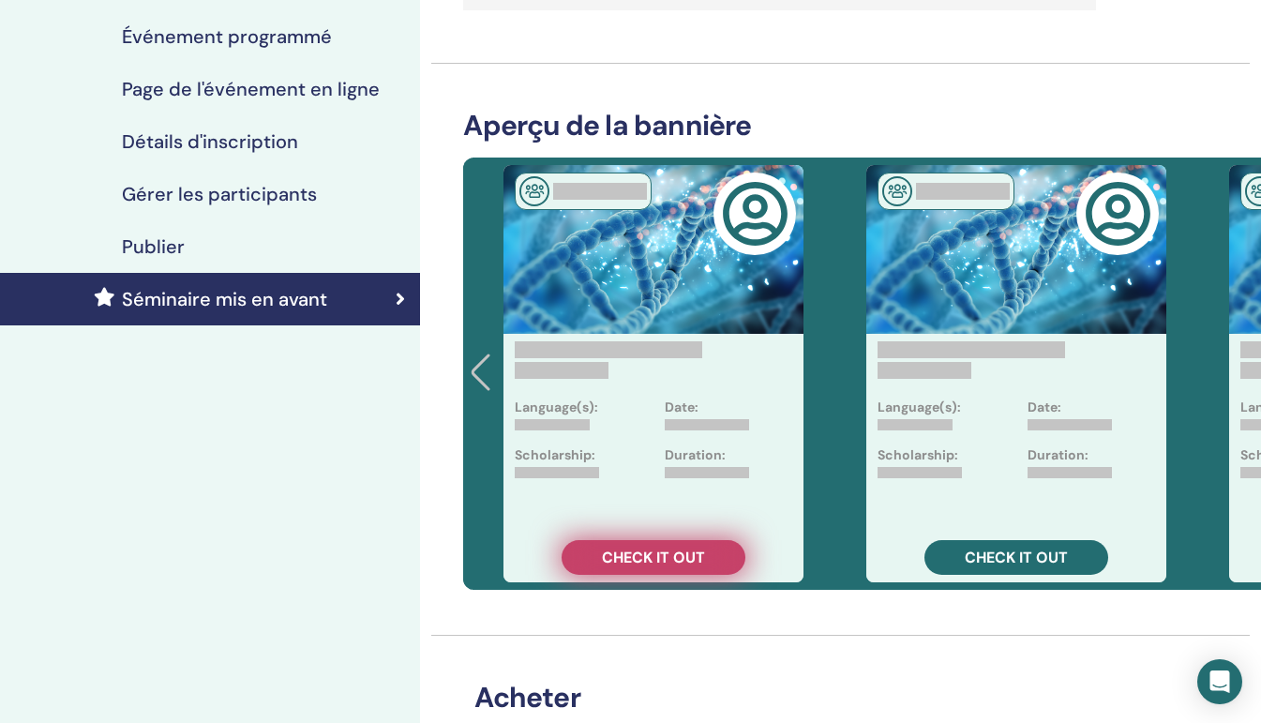
click at [671, 559] on span "Check it out" at bounding box center [653, 558] width 103 height 20
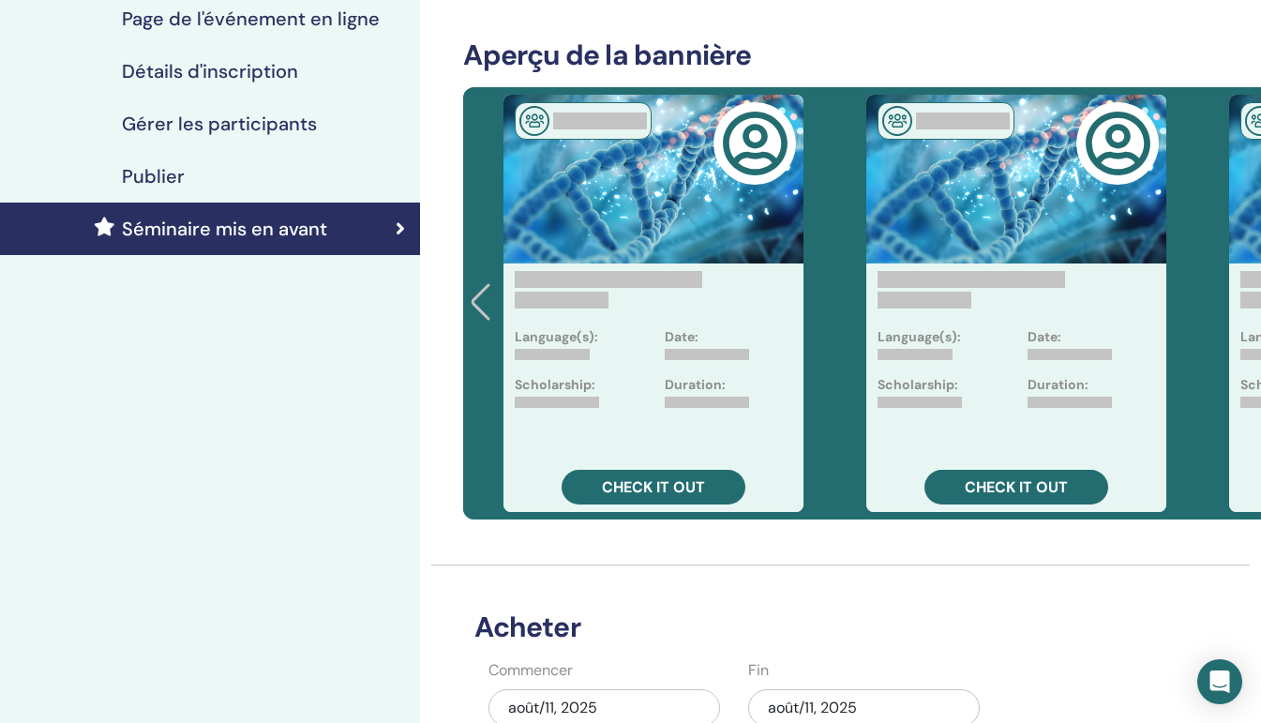
scroll to position [370, 0]
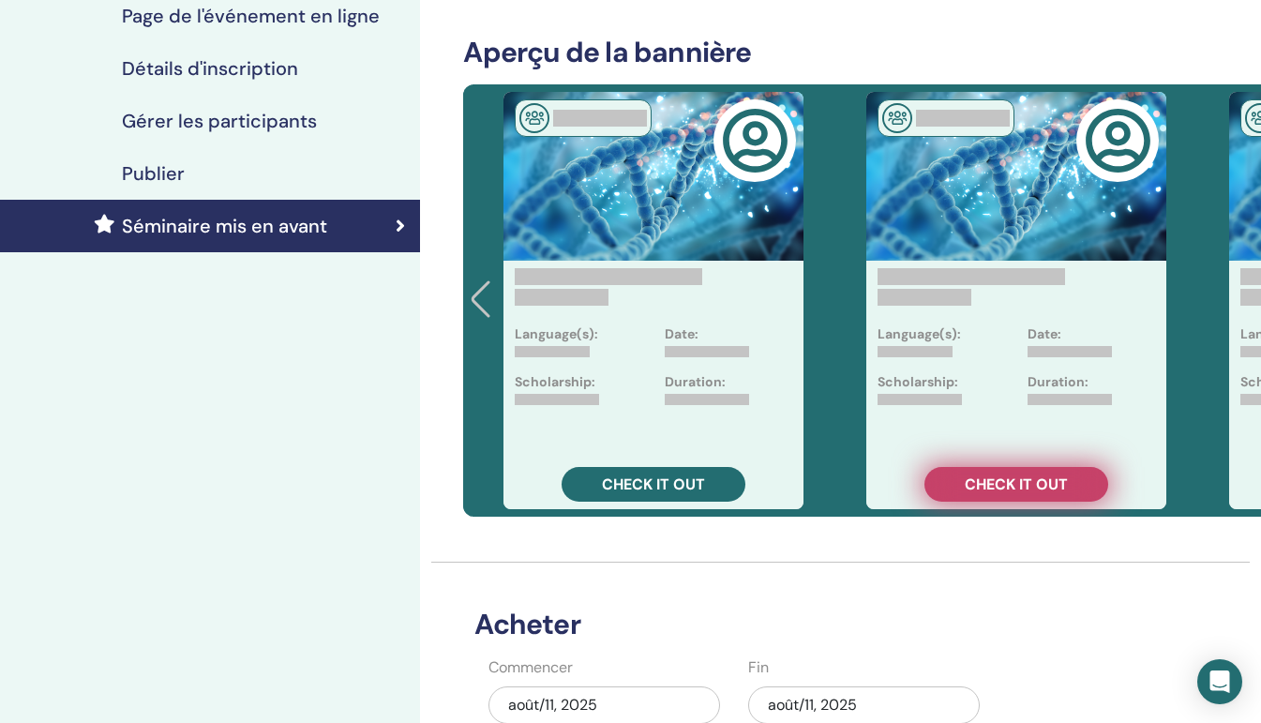
click at [1027, 481] on span "Check it out" at bounding box center [1016, 485] width 103 height 20
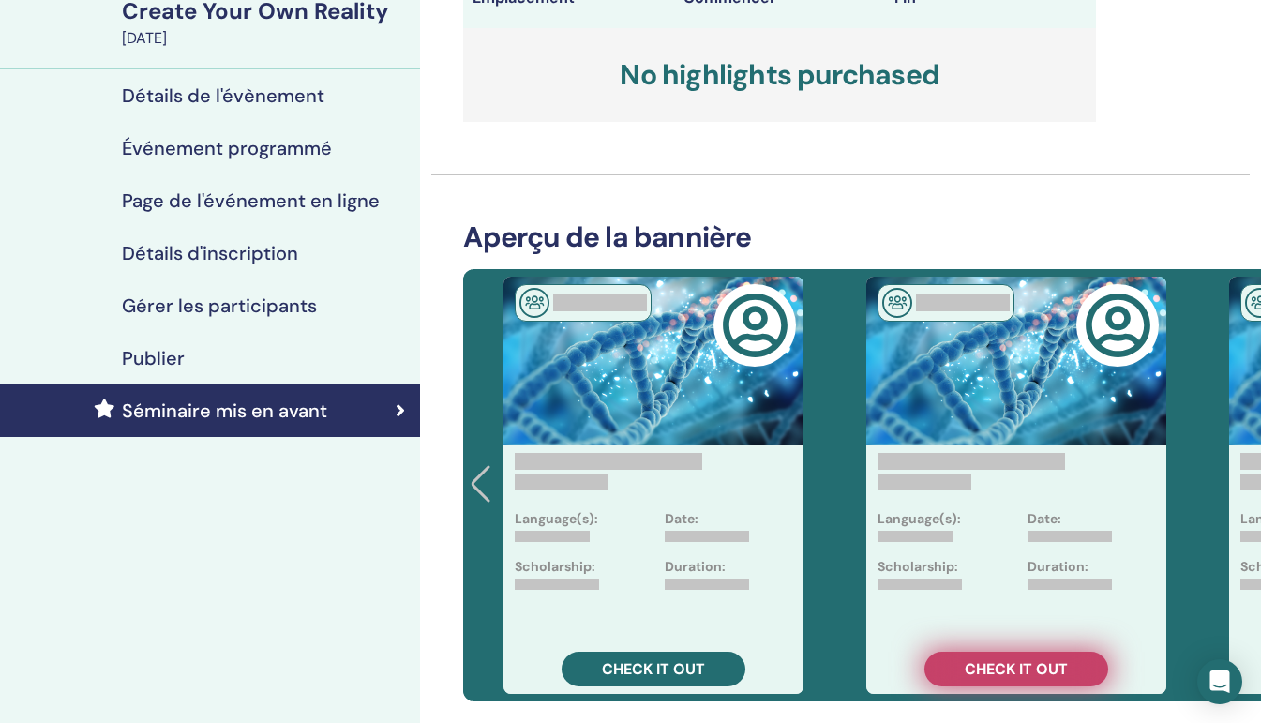
scroll to position [0, 0]
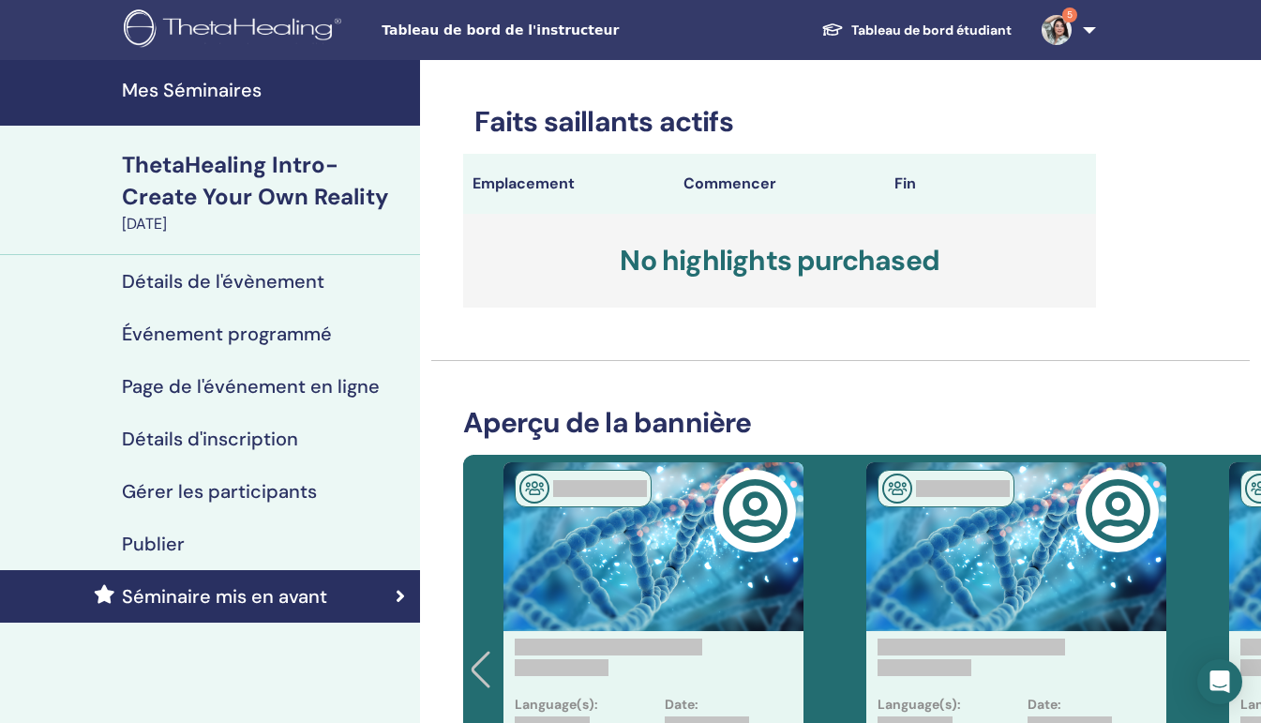
click at [277, 281] on h4 "Détails de l'évènement" at bounding box center [223, 281] width 203 height 23
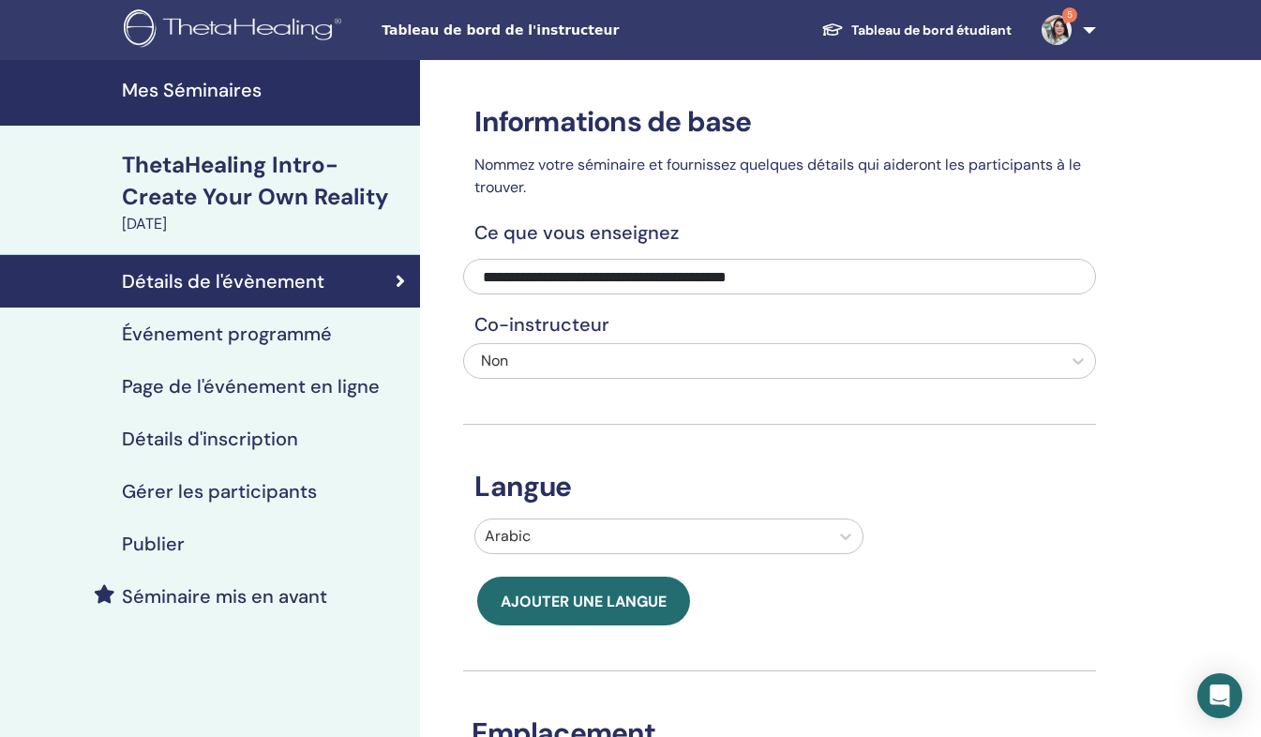
click at [255, 326] on h4 "Événement programmé" at bounding box center [227, 334] width 210 height 23
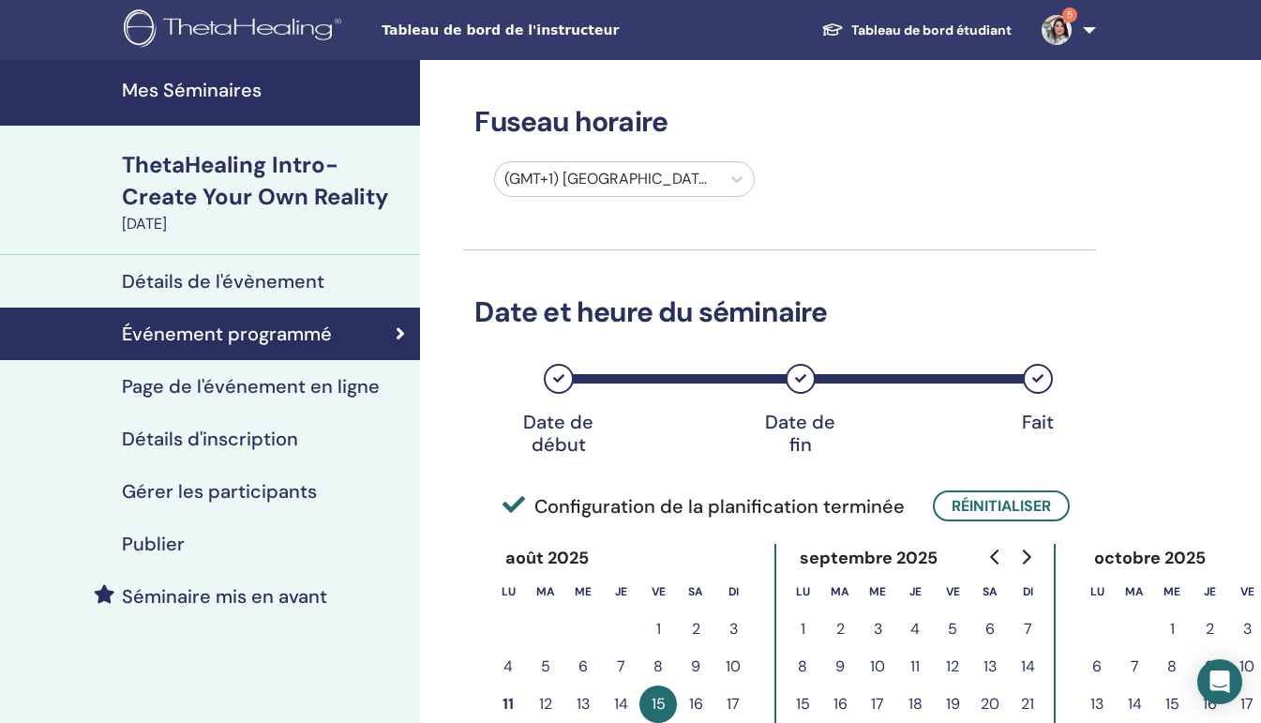
click at [107, 83] on link "Mes Séminaires" at bounding box center [210, 93] width 420 height 66
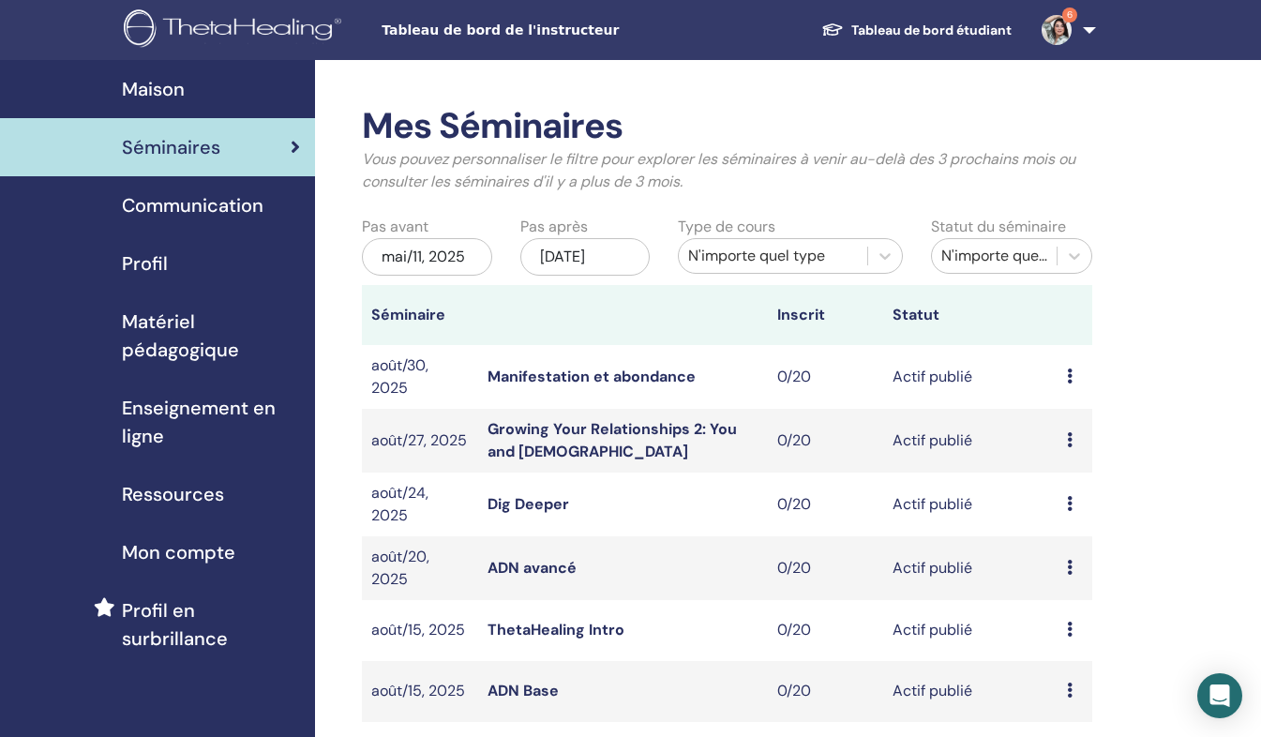
click at [1067, 375] on icon at bounding box center [1070, 376] width 6 height 15
click at [1078, 384] on link "Aperçu" at bounding box center [1060, 390] width 51 height 20
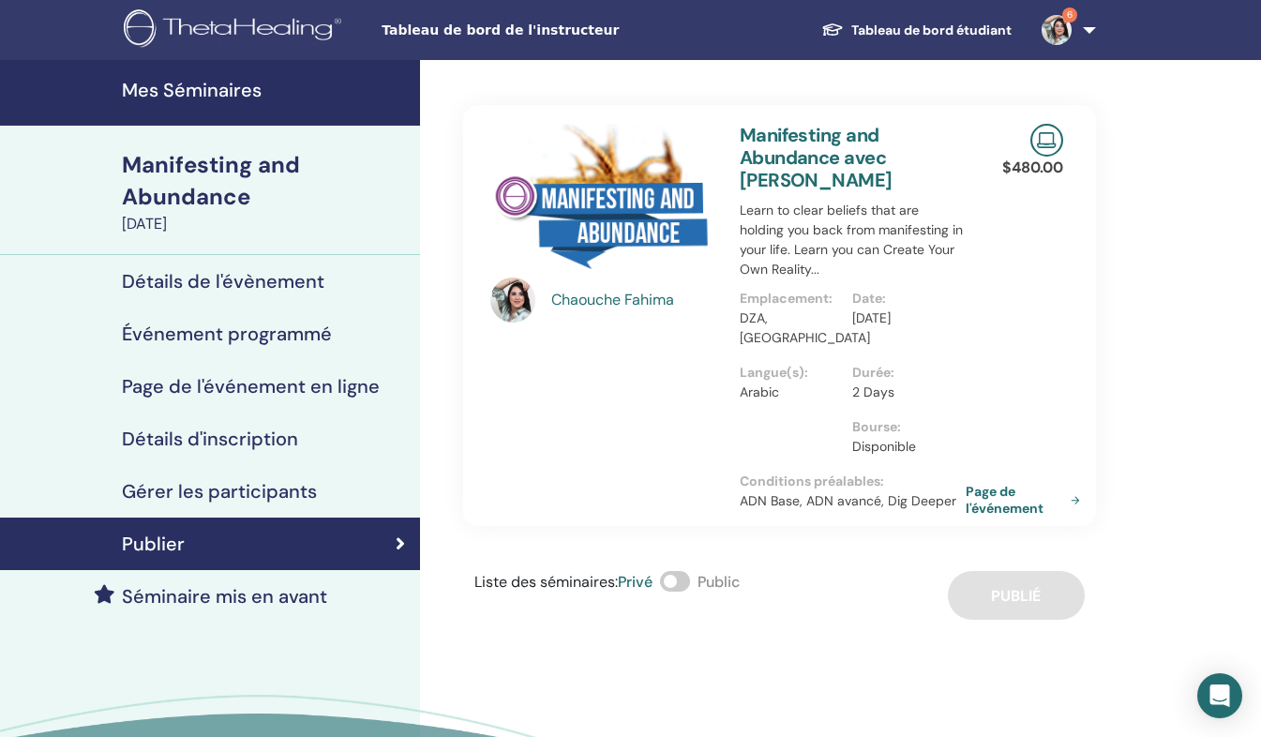
click at [867, 491] on p "ADN Base, ADN avancé, Dig Deeper" at bounding box center [853, 501] width 226 height 20
click at [1036, 483] on link "Page de l'événement" at bounding box center [1030, 500] width 122 height 34
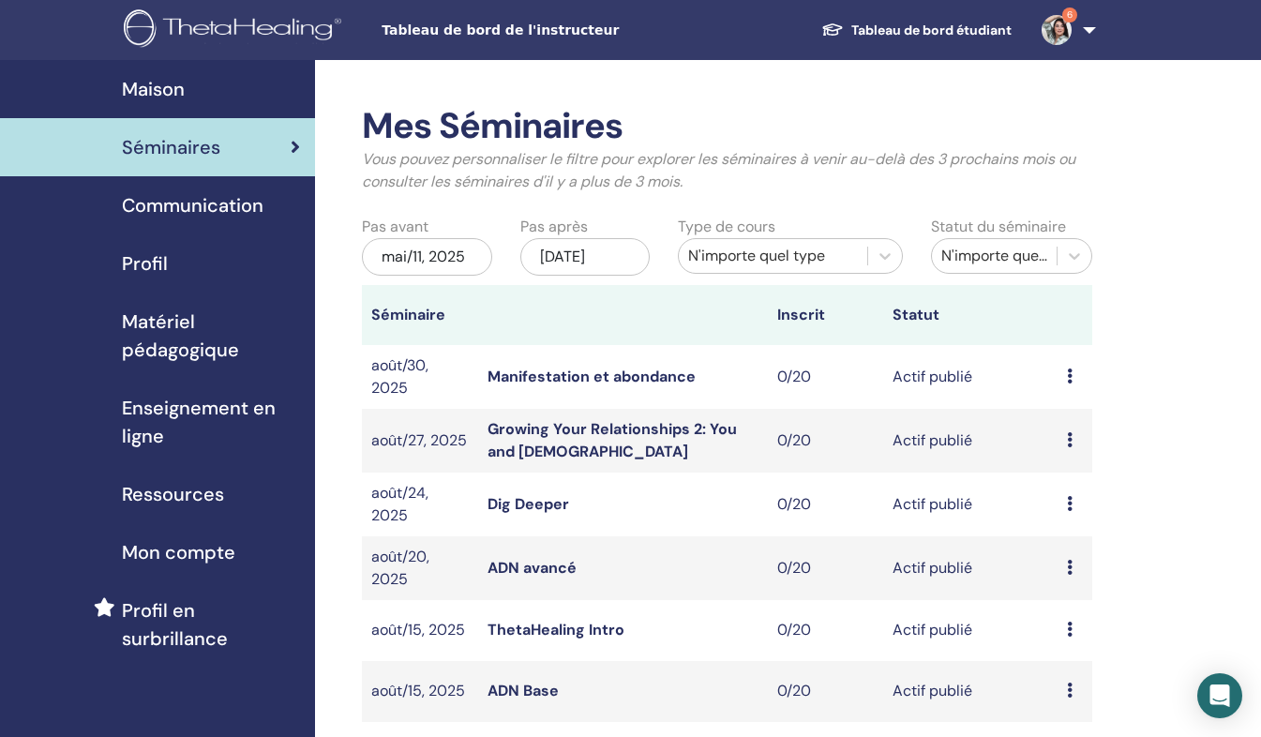
click at [1063, 375] on td "Aperçu Éditer Participants Annuler" at bounding box center [1075, 377] width 35 height 64
click at [1070, 376] on icon at bounding box center [1070, 376] width 6 height 15
click at [1087, 451] on link "Participants" at bounding box center [1079, 448] width 83 height 20
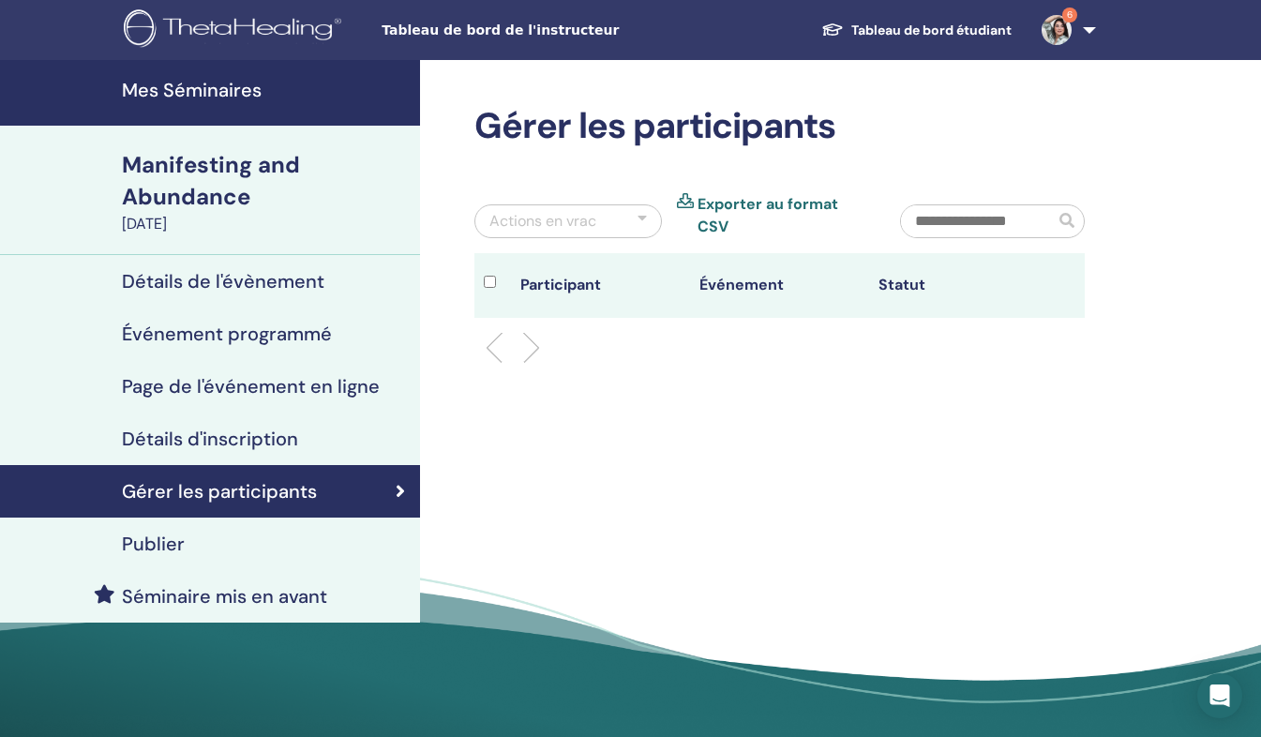
click at [771, 273] on th "Événement" at bounding box center [779, 285] width 179 height 65
click at [642, 210] on div at bounding box center [642, 221] width 9 height 23
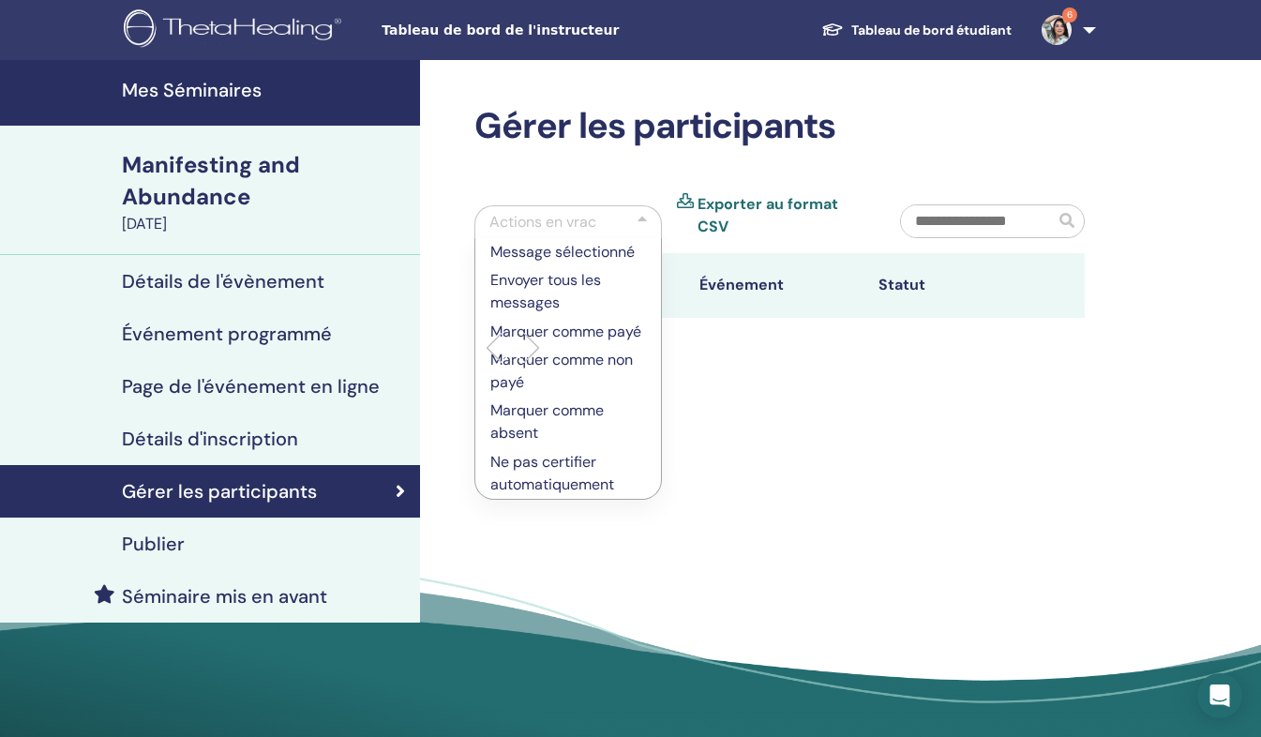
click at [652, 498] on div "Gérer les participants Actions en vrac Message sélectionné Envoyer tous les mes…" at bounding box center [840, 405] width 841 height 690
click at [213, 91] on h4 "Mes Séminaires" at bounding box center [265, 90] width 287 height 23
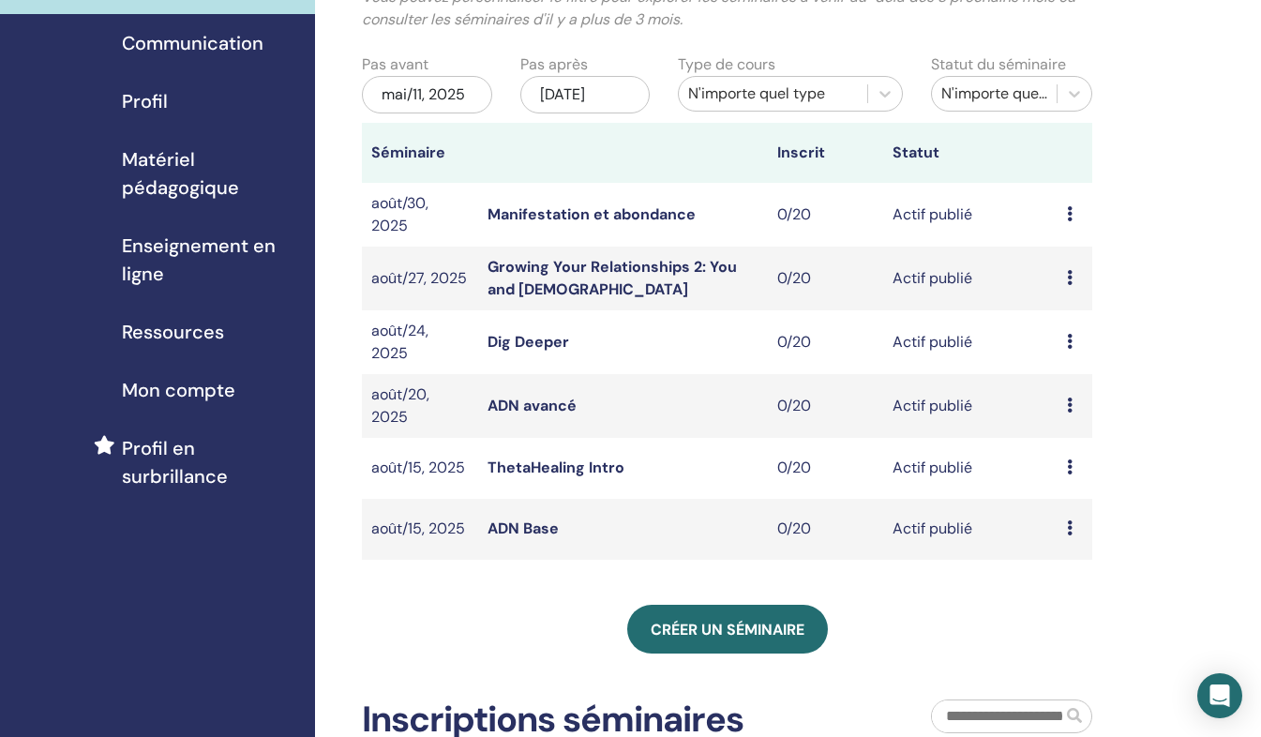
scroll to position [159, 0]
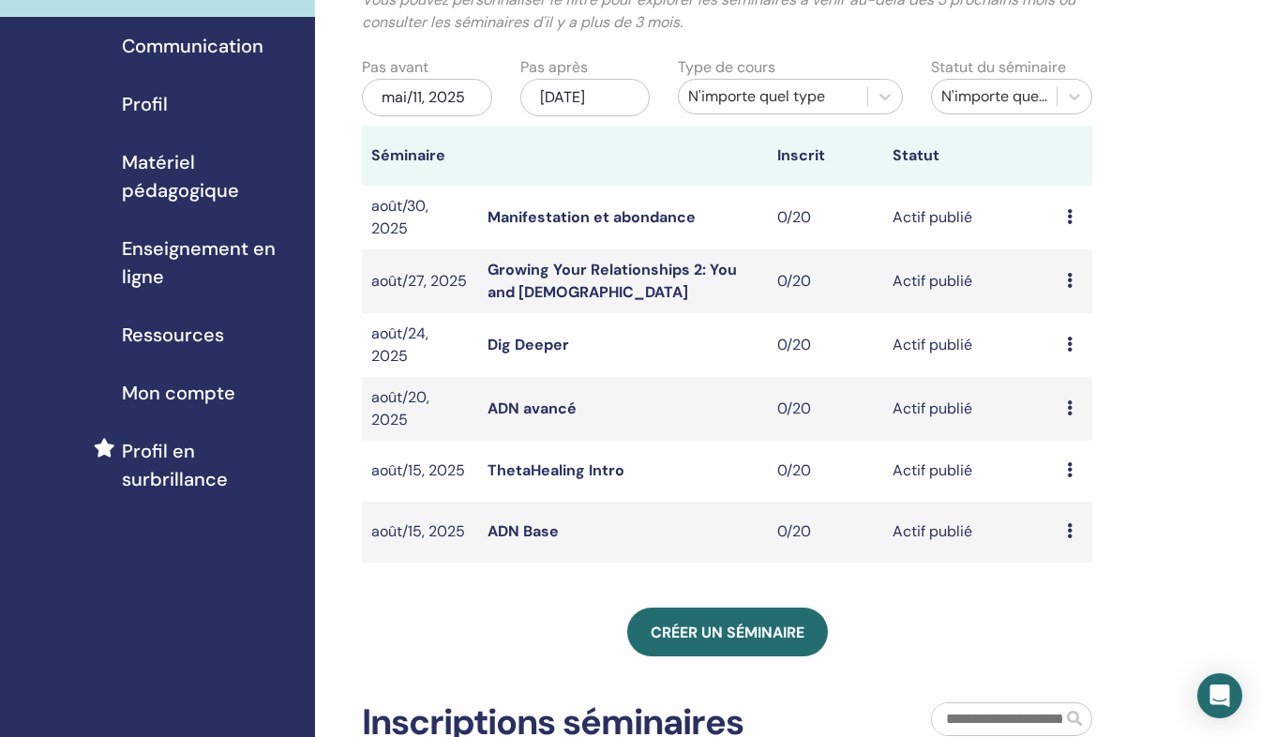
click at [1068, 211] on icon at bounding box center [1070, 216] width 6 height 15
click at [1069, 222] on link "Aperçu" at bounding box center [1061, 227] width 51 height 20
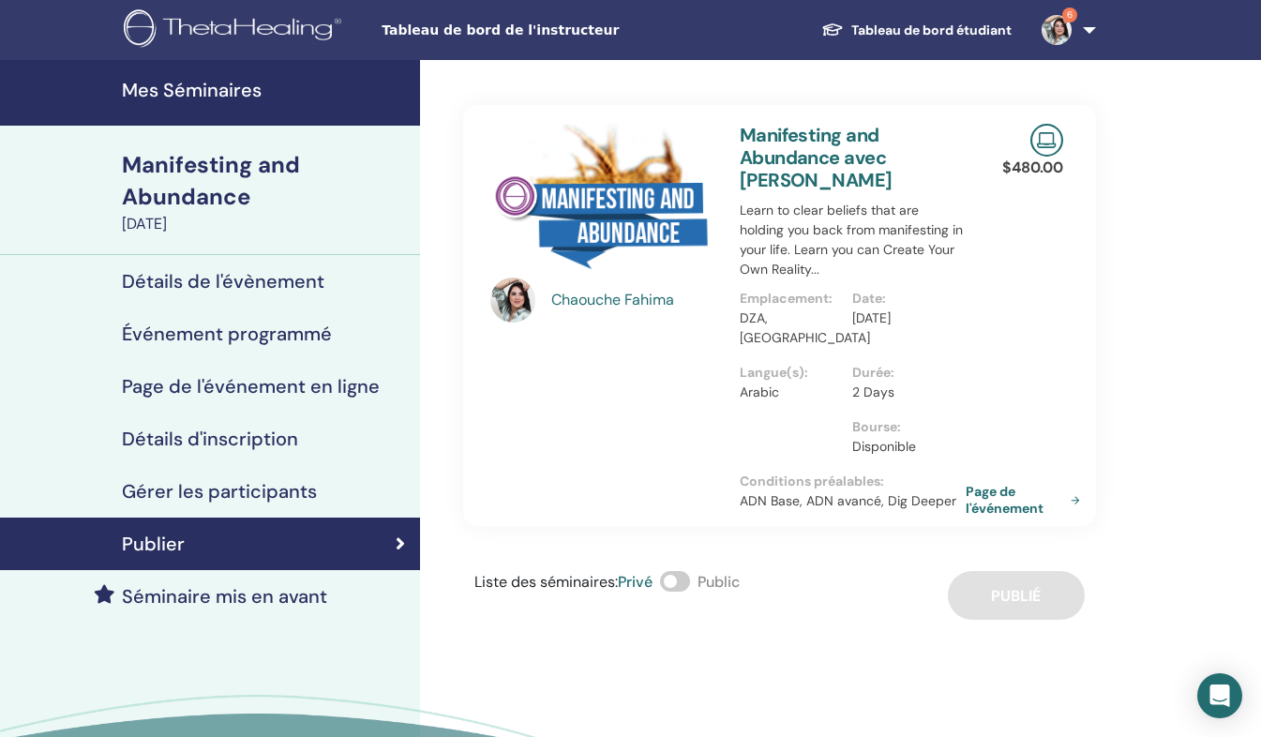
click at [909, 437] on p "Disponible" at bounding box center [903, 447] width 102 height 20
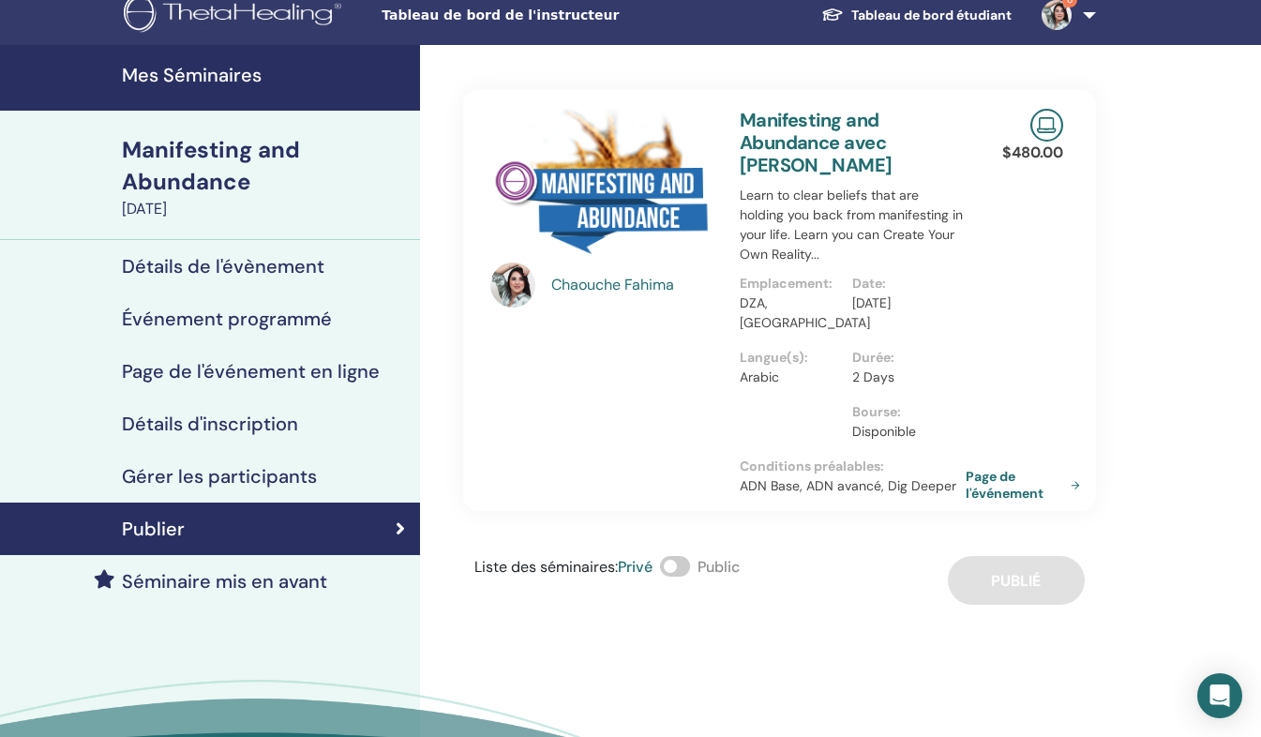
scroll to position [22, 0]
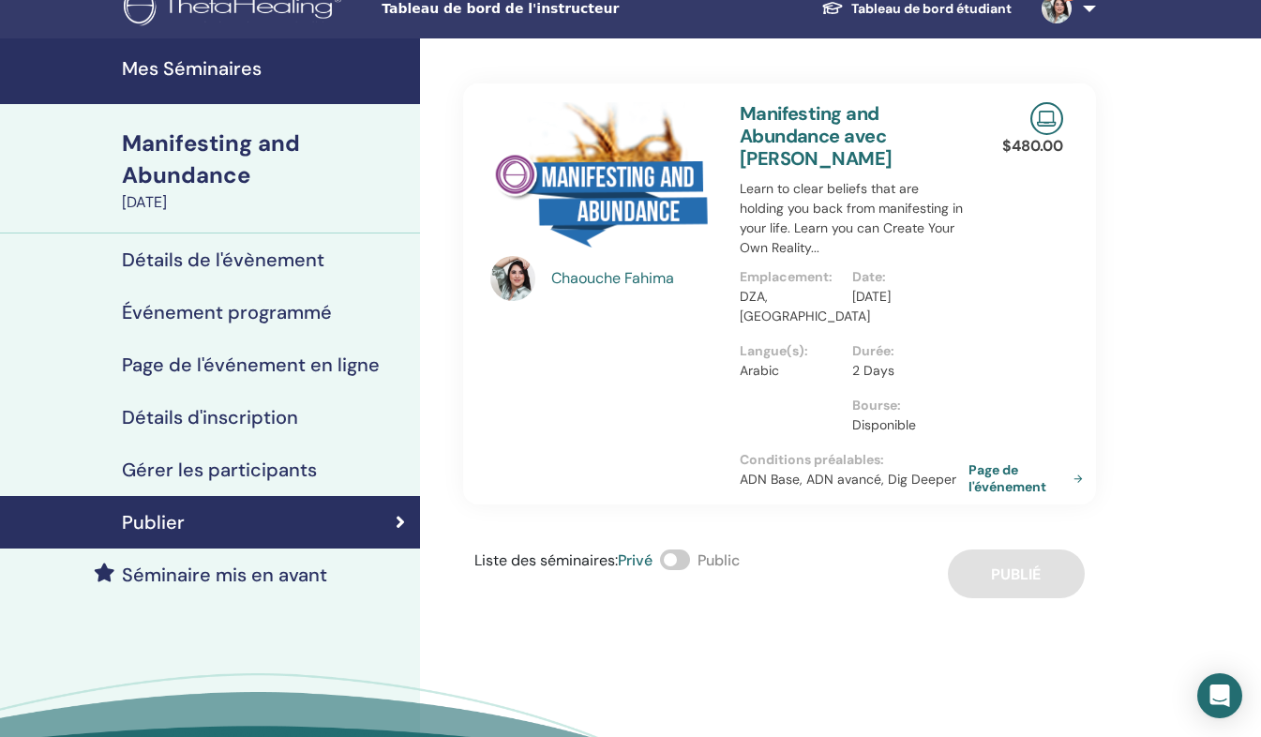
click at [1028, 465] on link "Page de l'événement" at bounding box center [1030, 478] width 122 height 34
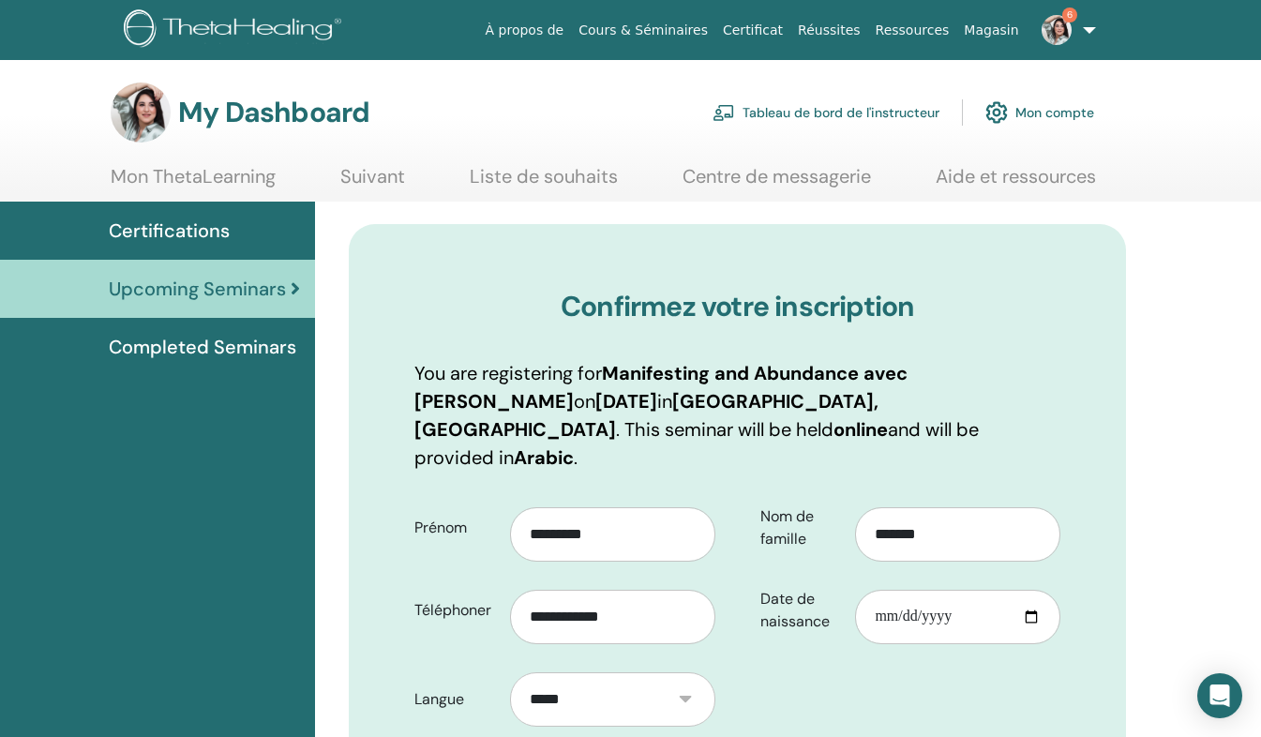
click at [161, 341] on span "Completed Seminars" at bounding box center [203, 347] width 188 height 28
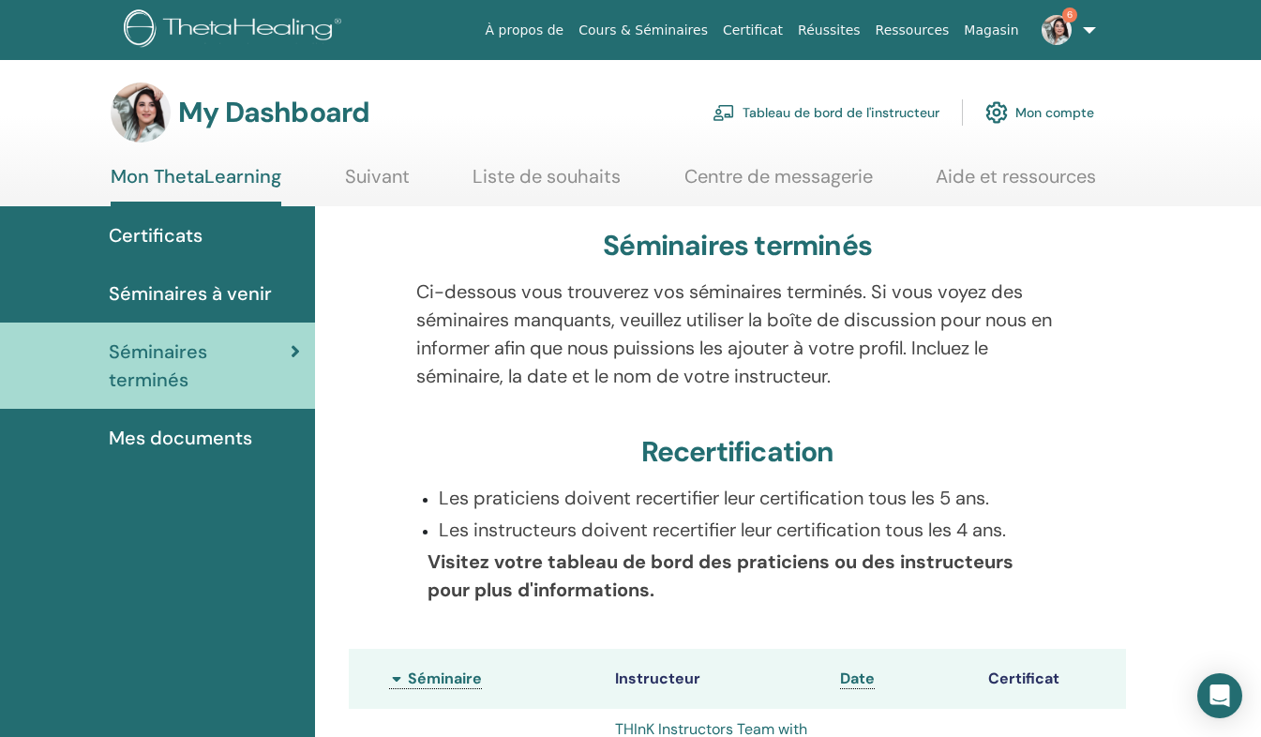
click at [153, 295] on span "Séminaires à venir" at bounding box center [190, 293] width 163 height 28
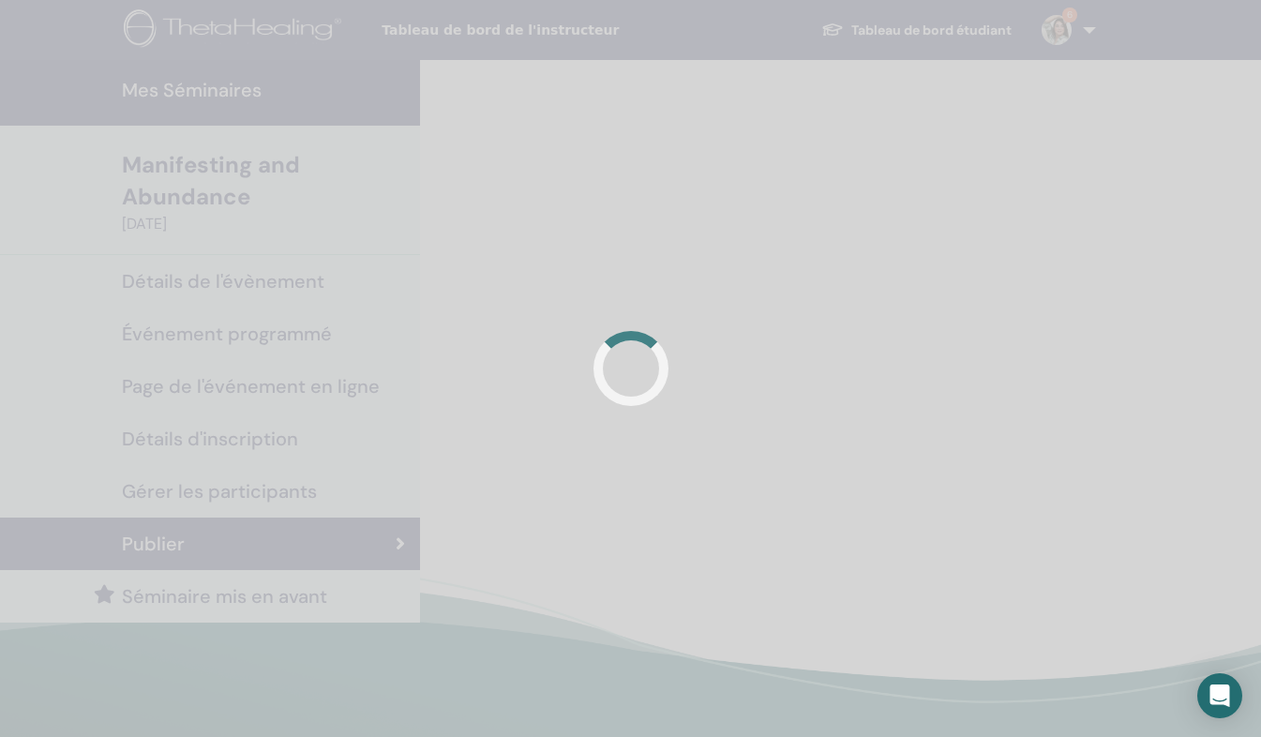
scroll to position [22, 0]
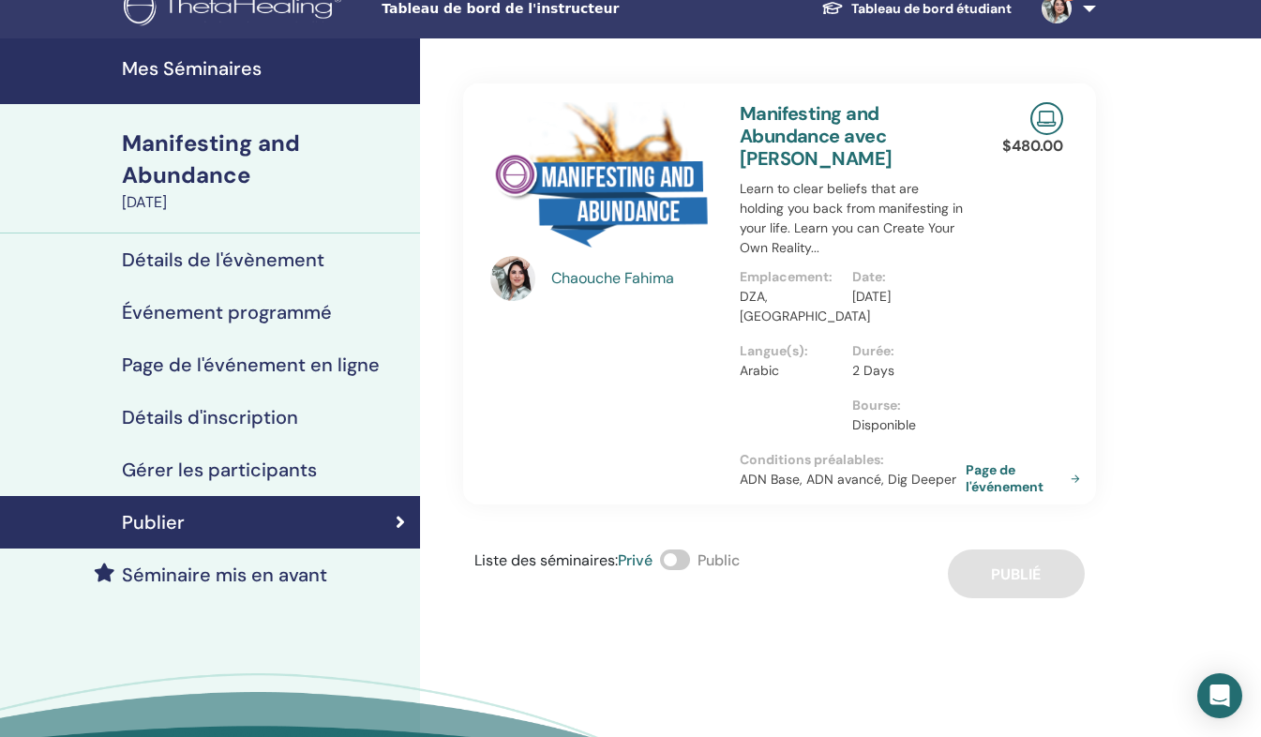
click at [244, 254] on h4 "Détails de l'évènement" at bounding box center [223, 260] width 203 height 23
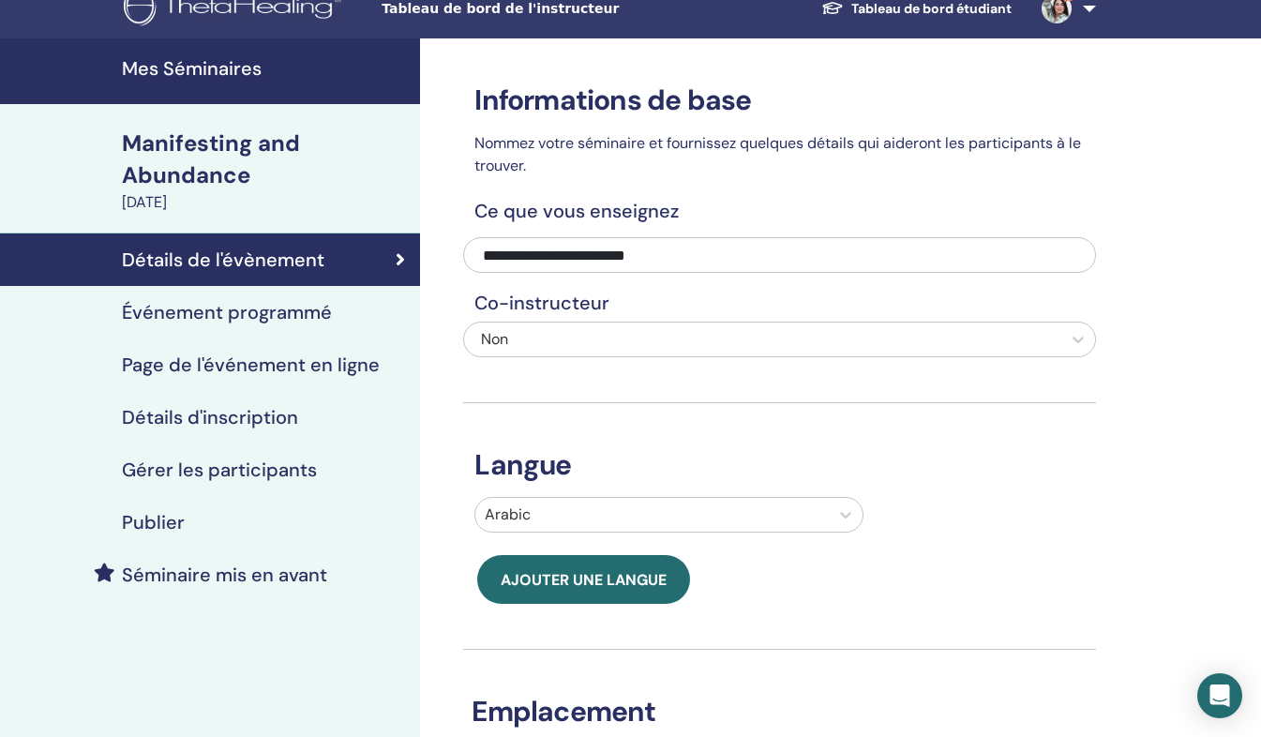
click at [249, 74] on h4 "Mes Séminaires" at bounding box center [265, 68] width 287 height 23
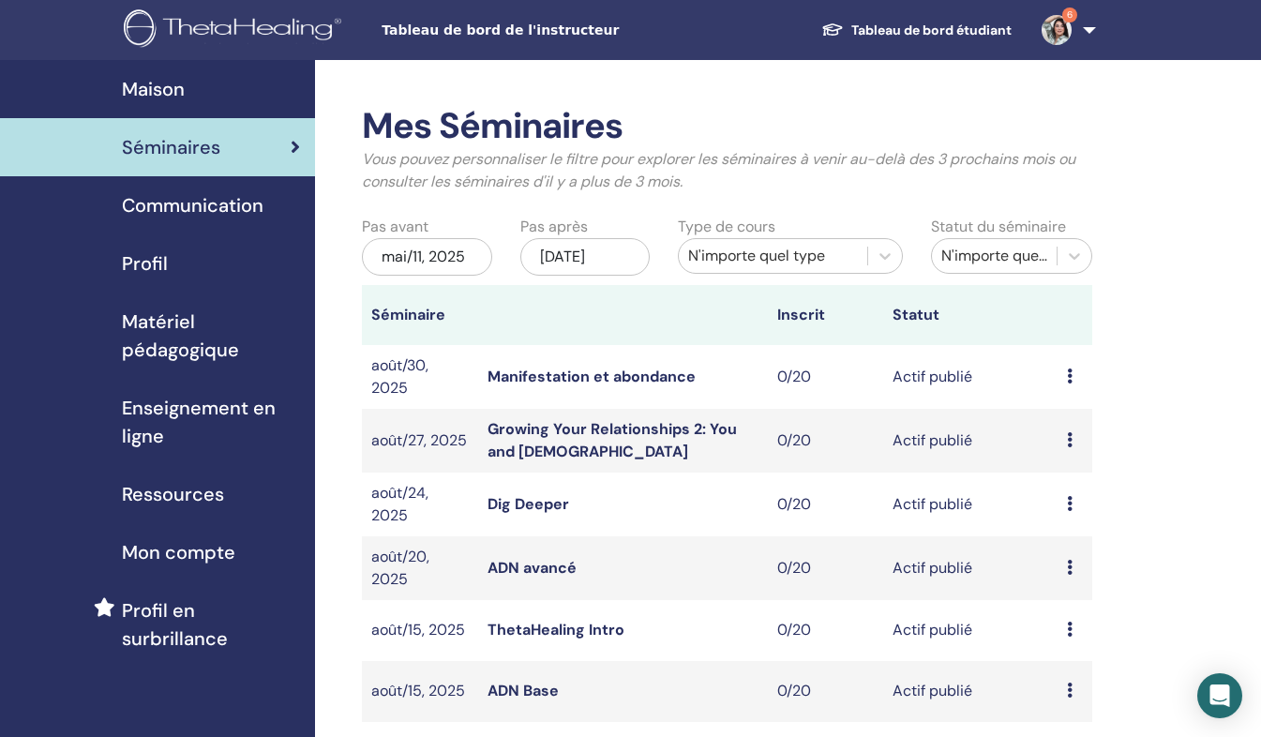
click at [1067, 380] on icon at bounding box center [1070, 376] width 6 height 15
click at [1071, 396] on link "Aperçu" at bounding box center [1060, 394] width 51 height 20
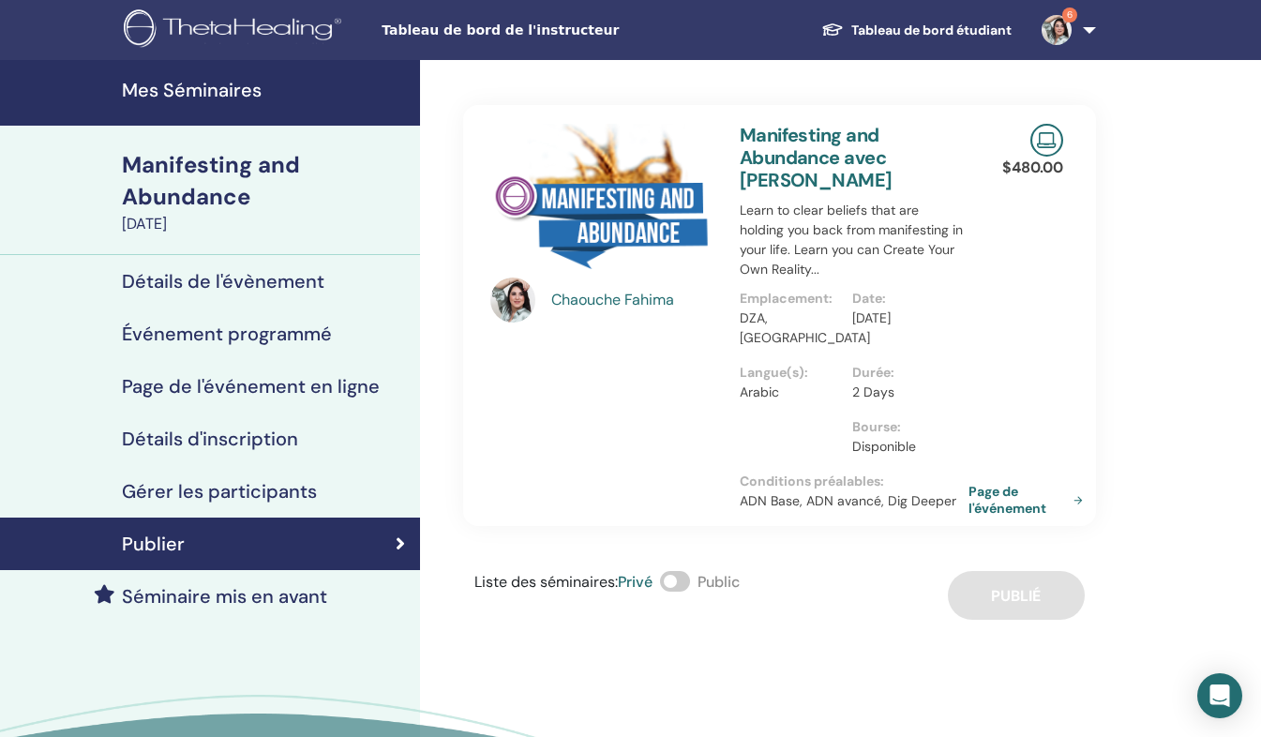
click at [1020, 483] on link "Page de l'événement" at bounding box center [1030, 500] width 122 height 34
click at [987, 483] on link "Page de l'événement" at bounding box center [1030, 500] width 122 height 34
drag, startPoint x: 942, startPoint y: 482, endPoint x: 978, endPoint y: 498, distance: 39.0
click at [978, 498] on div "[PERSON_NAME] Manifesting and Abundance avec [PERSON_NAME] Learn to clear belie…" at bounding box center [779, 315] width 639 height 421
